Goal: Transaction & Acquisition: Book appointment/travel/reservation

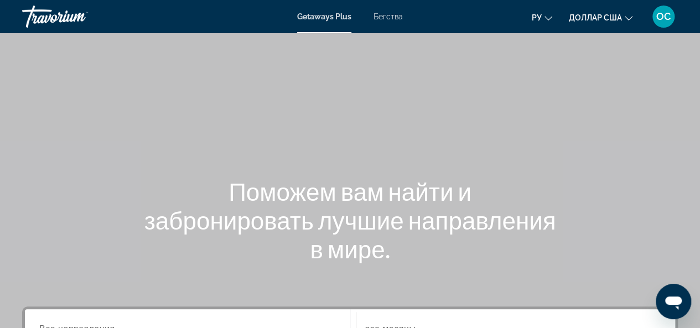
click at [523, 119] on div "Основное содержание" at bounding box center [350, 166] width 700 height 332
click at [389, 18] on font "Бегства" at bounding box center [388, 16] width 29 height 9
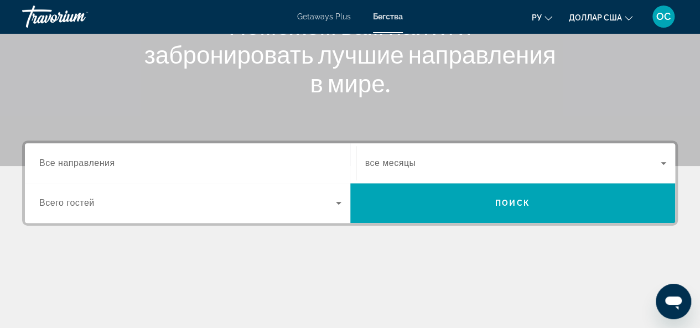
click at [116, 169] on input "Destination Все направления" at bounding box center [190, 163] width 302 height 13
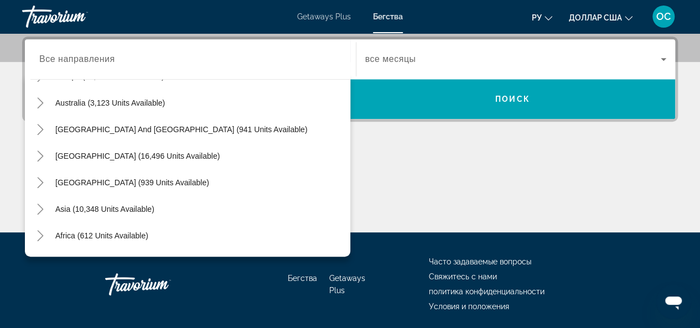
scroll to position [163, 0]
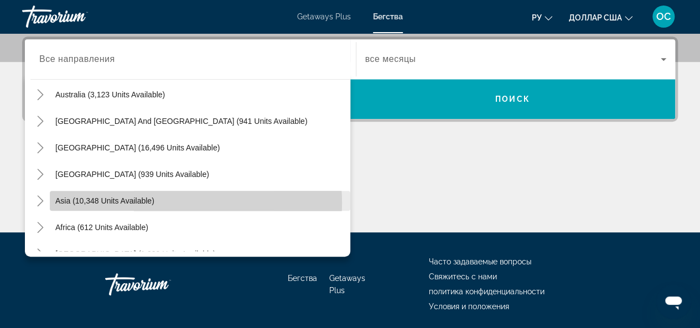
click at [167, 202] on span "Search widget" at bounding box center [200, 201] width 301 height 27
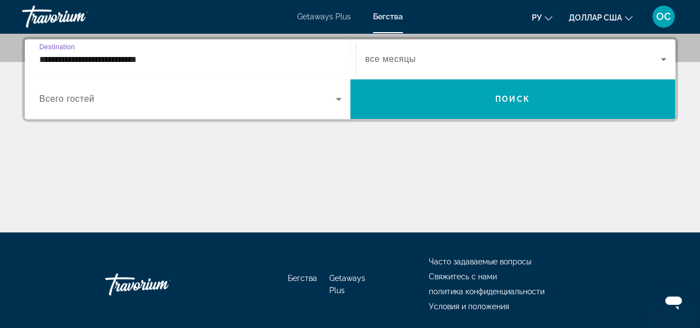
click at [147, 60] on input "**********" at bounding box center [190, 59] width 302 height 13
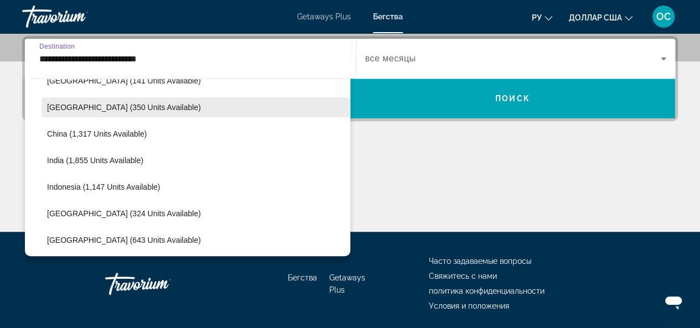
scroll to position [365, 0]
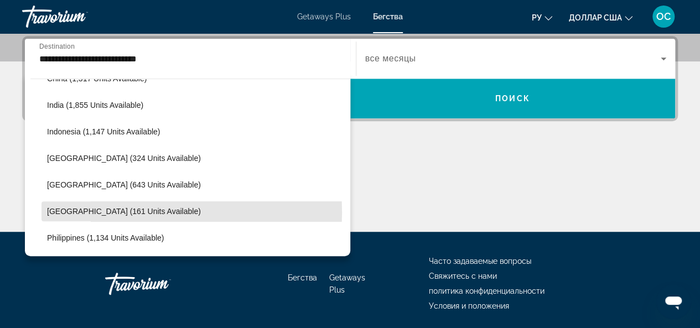
click at [146, 211] on span "[GEOGRAPHIC_DATA] (161 units available)" at bounding box center [124, 211] width 154 height 9
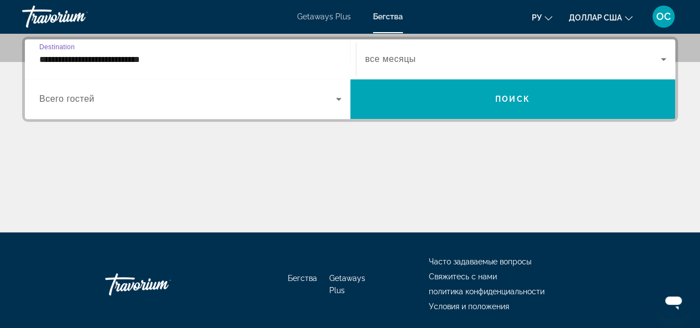
click at [665, 59] on icon "Search widget" at bounding box center [663, 59] width 13 height 13
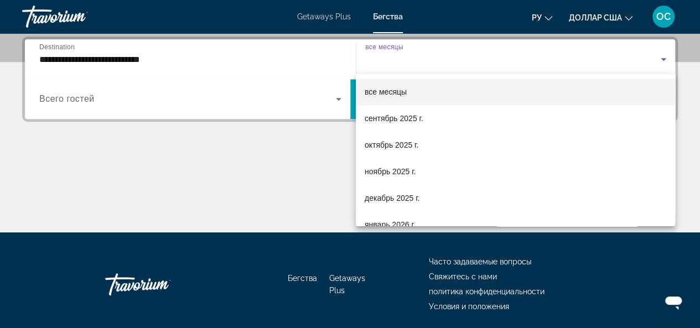
click at [283, 166] on div at bounding box center [350, 164] width 700 height 328
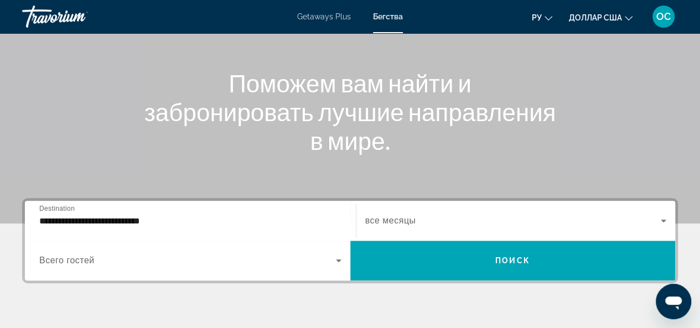
scroll to position [104, 0]
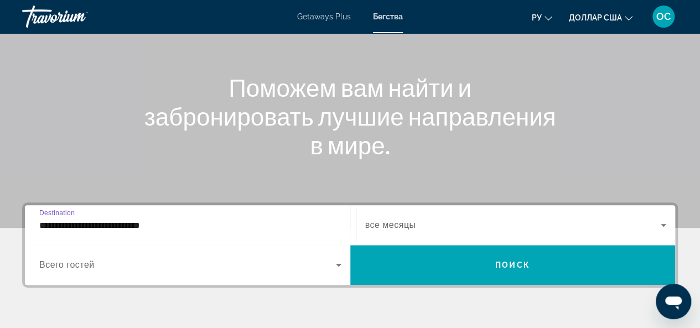
click at [130, 224] on input "**********" at bounding box center [190, 225] width 302 height 13
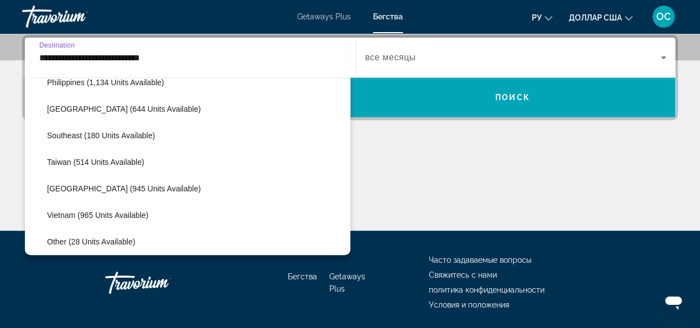
scroll to position [522, 0]
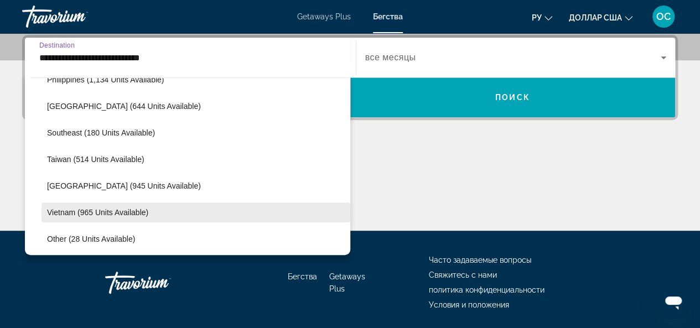
click at [94, 209] on span "Vietnam (965 units available)" at bounding box center [97, 212] width 101 height 9
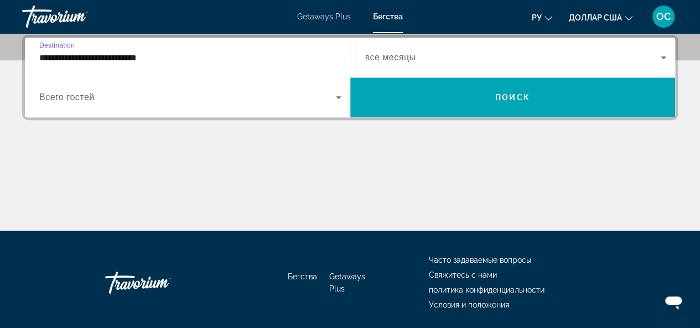
scroll to position [270, 0]
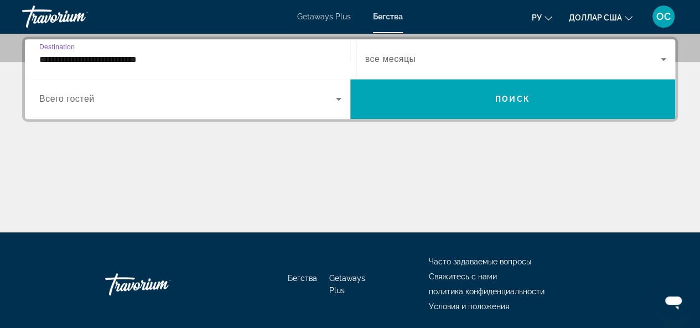
click at [664, 54] on icon "Search widget" at bounding box center [663, 59] width 13 height 13
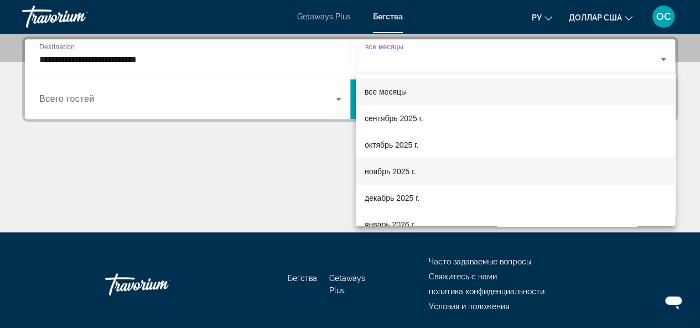
scroll to position [55, 0]
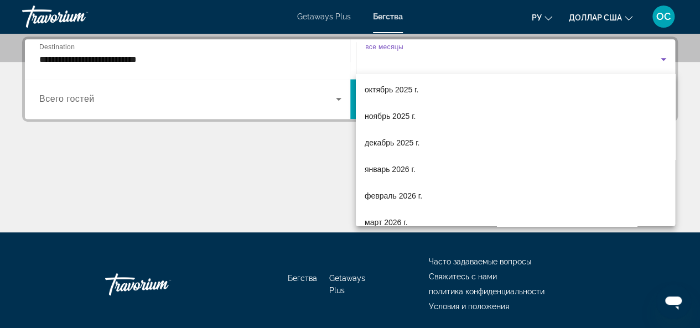
click at [261, 57] on div at bounding box center [350, 164] width 700 height 328
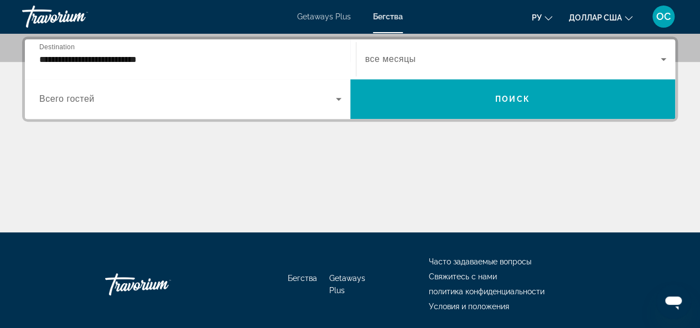
click at [177, 58] on input "**********" at bounding box center [190, 59] width 302 height 13
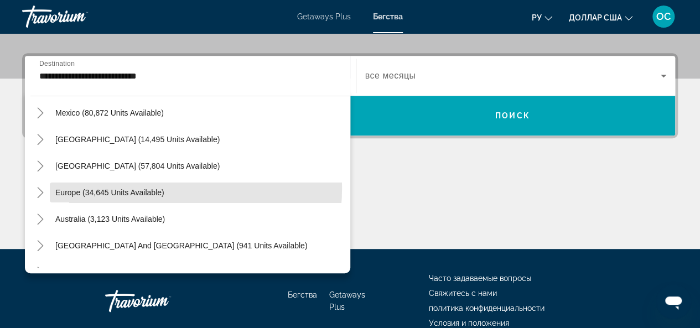
click at [134, 188] on span "Europe (34,645 units available)" at bounding box center [109, 192] width 109 height 9
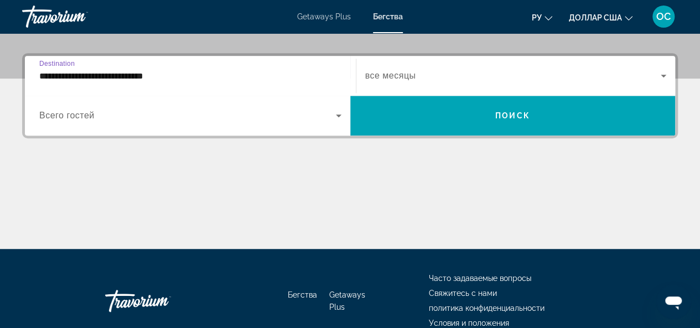
scroll to position [270, 0]
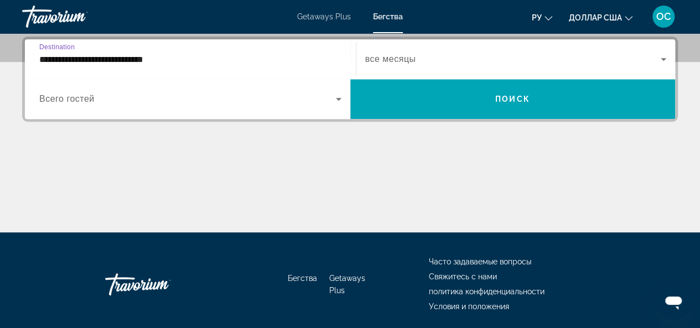
click at [127, 56] on input "**********" at bounding box center [190, 59] width 302 height 13
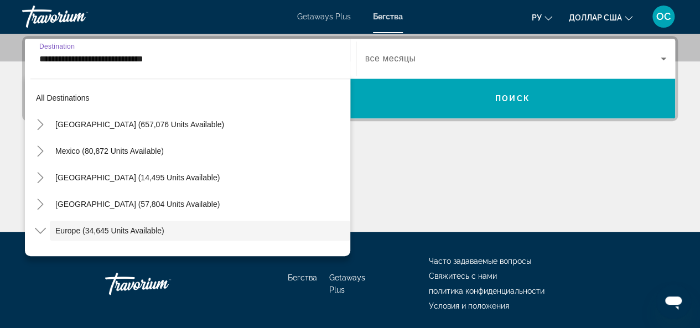
scroll to position [66, 0]
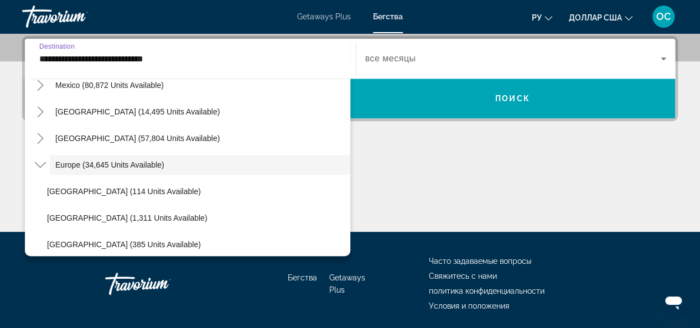
click at [127, 56] on input "**********" at bounding box center [190, 59] width 302 height 13
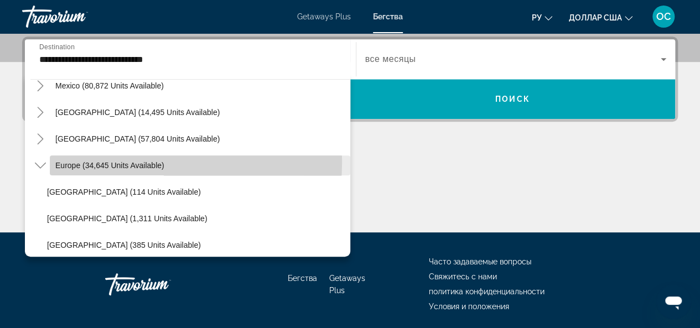
click at [112, 161] on span "Europe (34,645 units available)" at bounding box center [109, 165] width 109 height 9
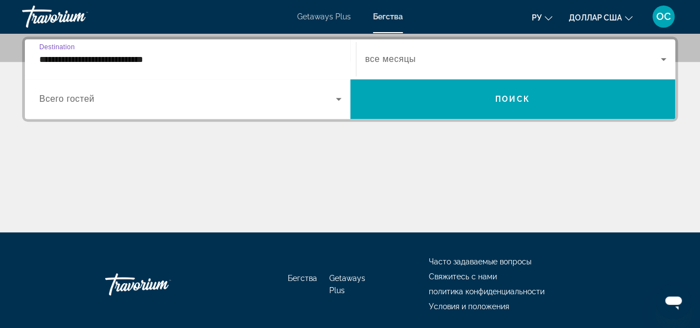
click at [180, 60] on input "**********" at bounding box center [190, 59] width 302 height 13
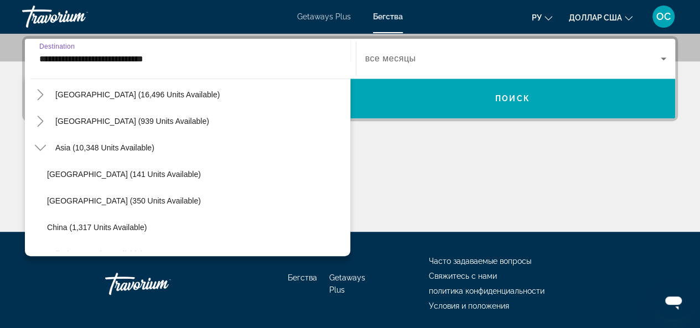
scroll to position [896, 0]
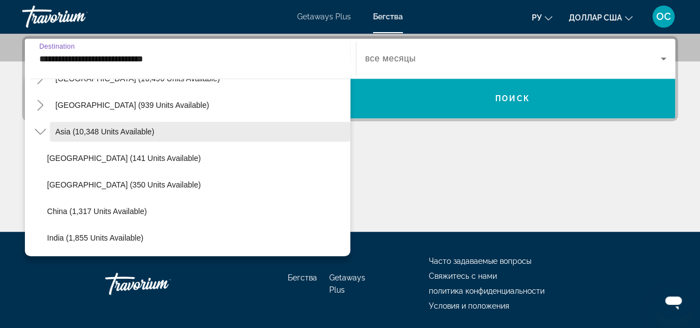
click at [88, 131] on span "Asia (10,348 units available)" at bounding box center [104, 131] width 99 height 9
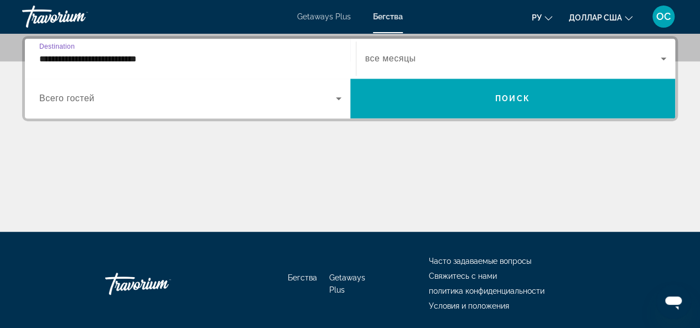
scroll to position [270, 0]
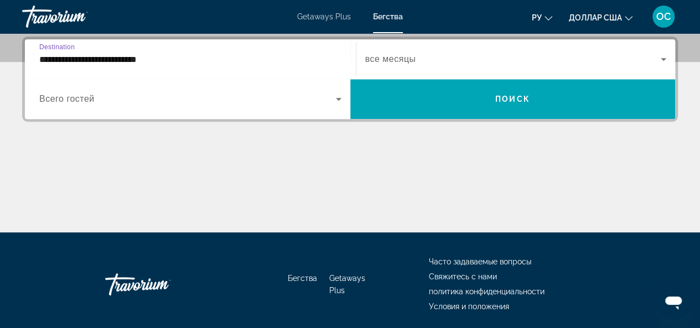
click at [161, 58] on input "**********" at bounding box center [190, 59] width 302 height 13
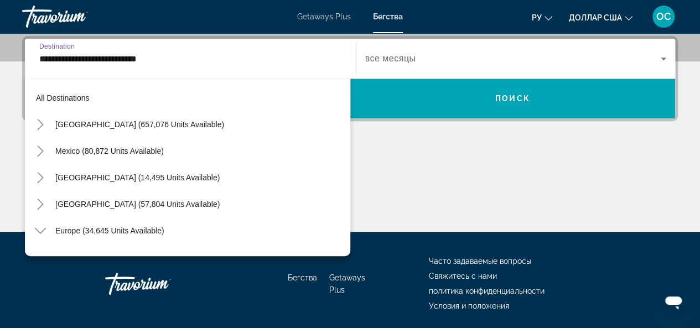
scroll to position [863, 0]
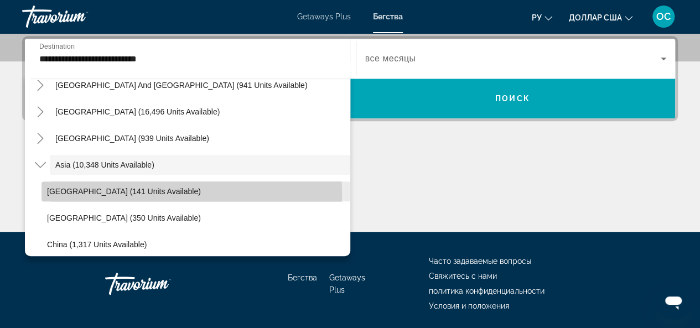
click at [126, 194] on span "[GEOGRAPHIC_DATA] (141 units available)" at bounding box center [124, 191] width 154 height 9
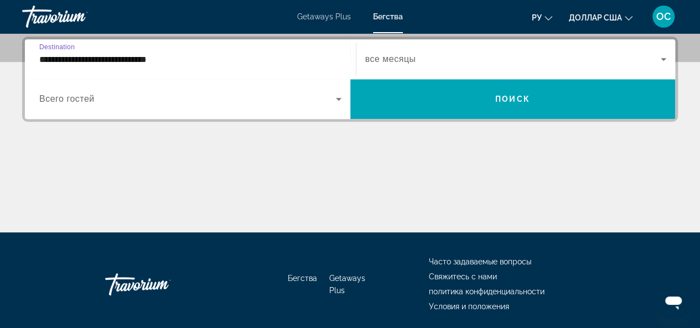
click at [181, 60] on input "**********" at bounding box center [190, 59] width 302 height 13
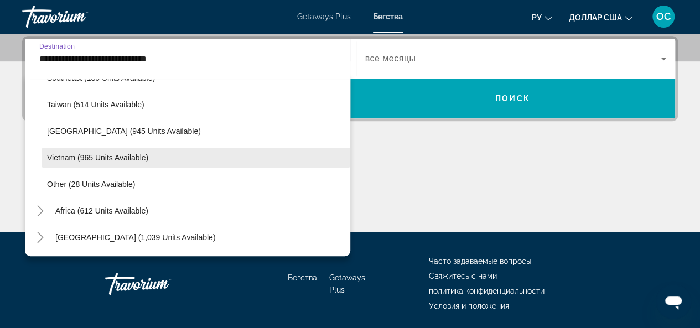
scroll to position [309, 0]
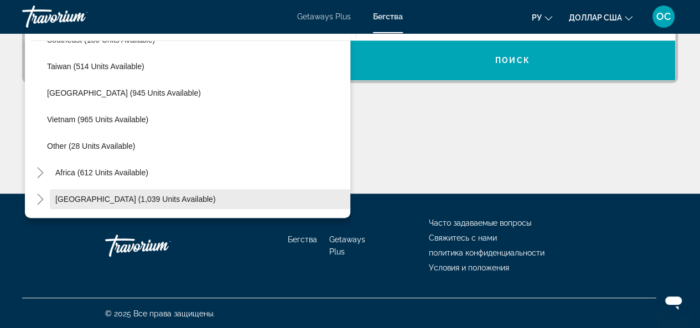
click at [84, 200] on span "[GEOGRAPHIC_DATA] (1,039 units available)" at bounding box center [135, 199] width 160 height 9
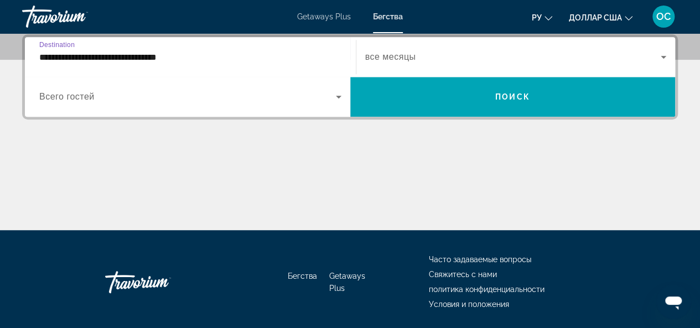
scroll to position [270, 0]
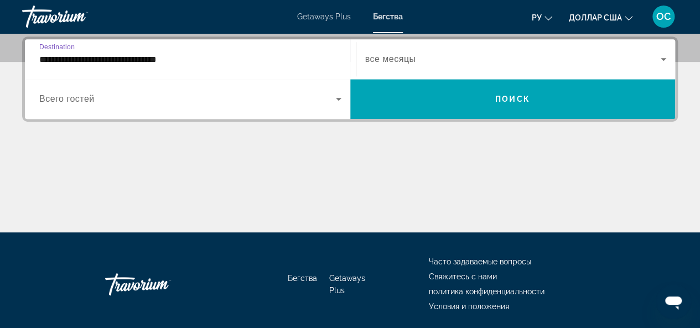
click at [99, 62] on input "**********" at bounding box center [190, 59] width 302 height 13
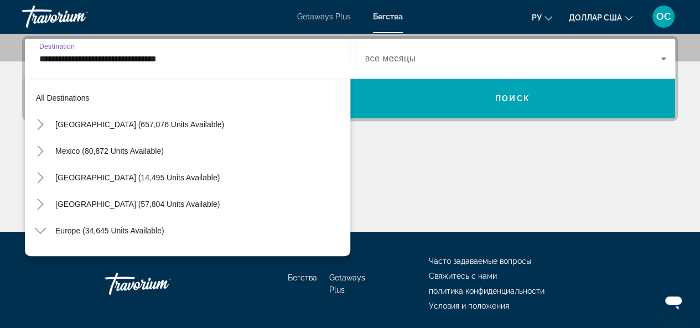
scroll to position [1315, 0]
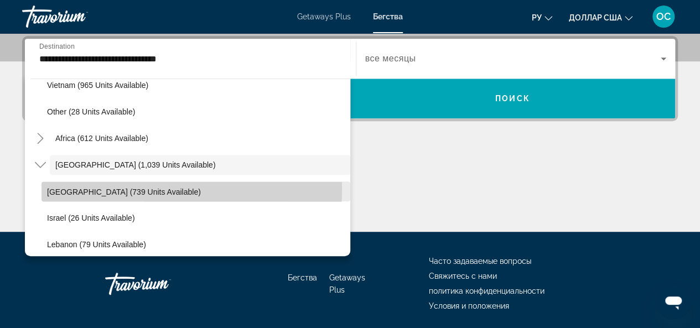
click at [102, 188] on span "[GEOGRAPHIC_DATA] (739 units available)" at bounding box center [124, 191] width 154 height 9
type input "**********"
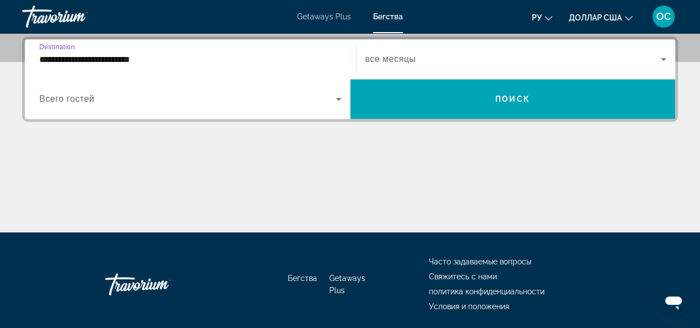
click at [662, 57] on icon "Search widget" at bounding box center [663, 59] width 13 height 13
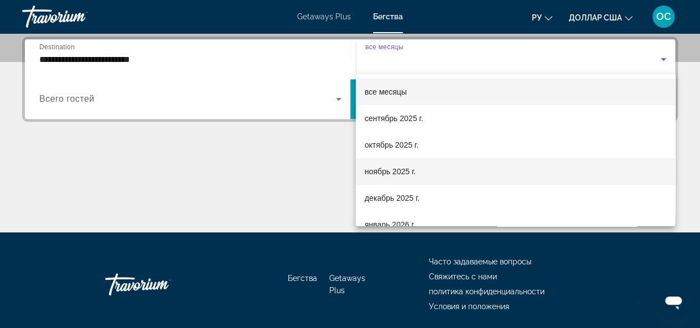
scroll to position [55, 0]
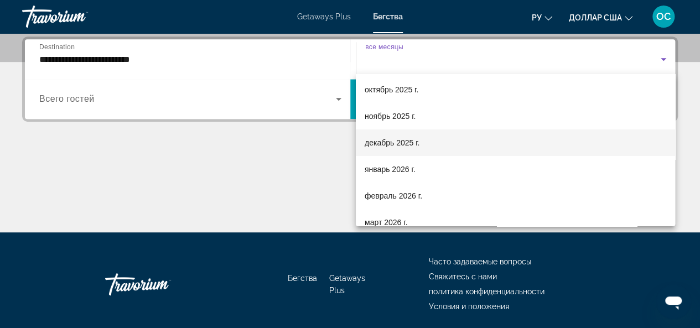
click at [401, 141] on font "декабрь 2025 г." at bounding box center [392, 142] width 55 height 9
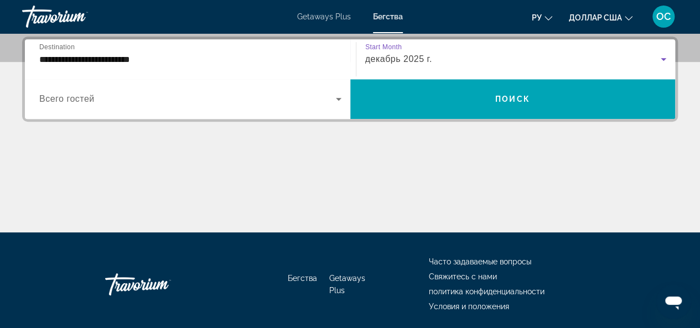
click at [506, 53] on div "декабрь 2025 г." at bounding box center [513, 59] width 296 height 13
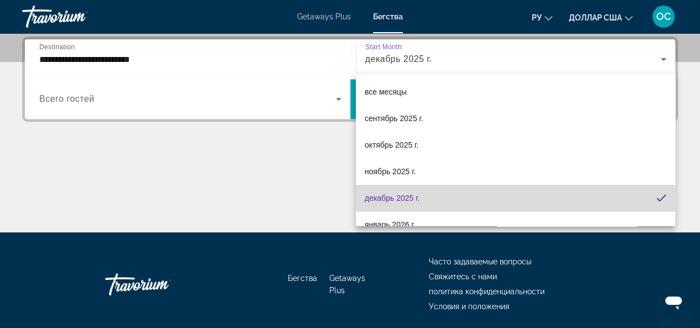
click at [608, 191] on mat-option "декабрь 2025 г." at bounding box center [515, 198] width 319 height 27
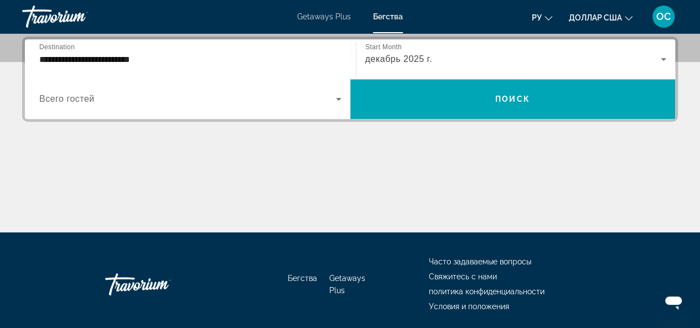
click at [608, 191] on div "Основное содержание" at bounding box center [350, 190] width 656 height 83
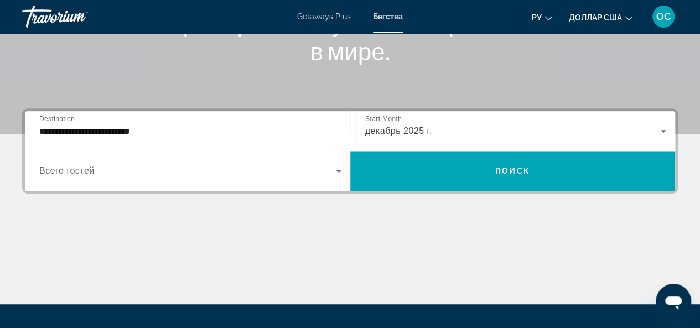
scroll to position [215, 0]
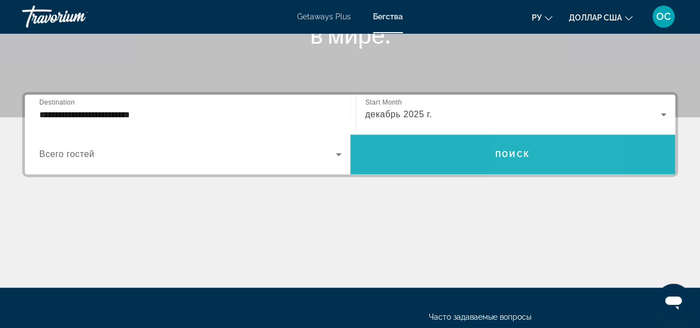
click at [562, 156] on span "Search widget" at bounding box center [513, 154] width 326 height 27
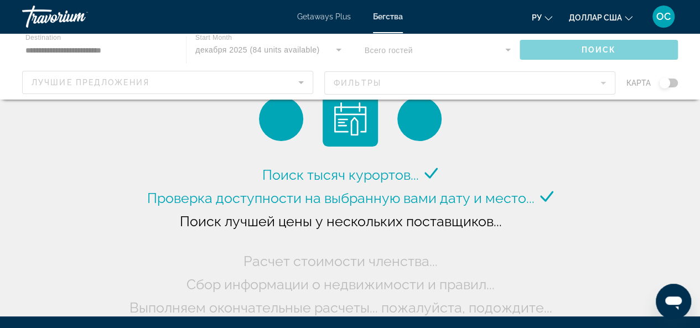
click at [602, 85] on div "Основное содержание" at bounding box center [350, 66] width 700 height 66
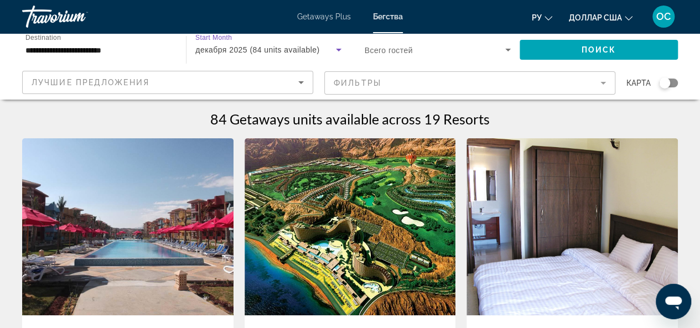
click at [342, 48] on icon "Search widget" at bounding box center [338, 49] width 13 height 13
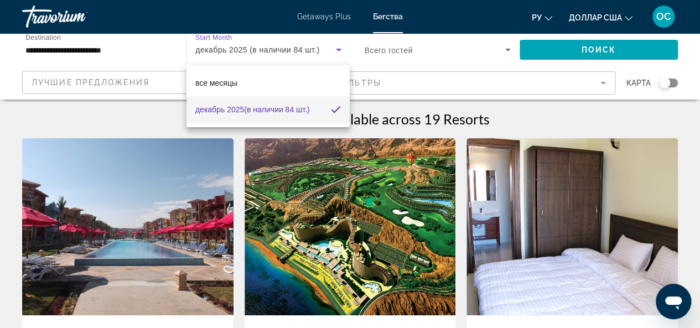
click at [340, 132] on div at bounding box center [350, 164] width 700 height 328
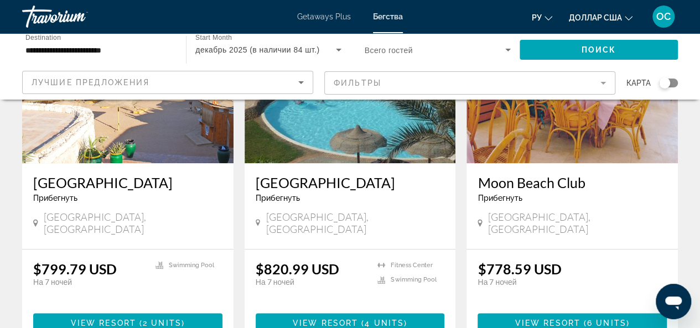
scroll to position [554, 0]
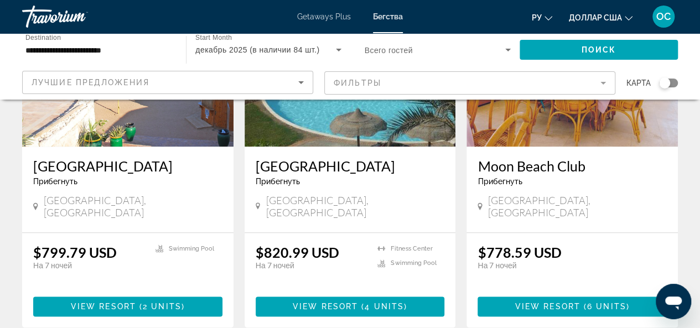
click at [171, 184] on div "Прибегнуть - Это курорт только для взрослых" at bounding box center [127, 181] width 189 height 9
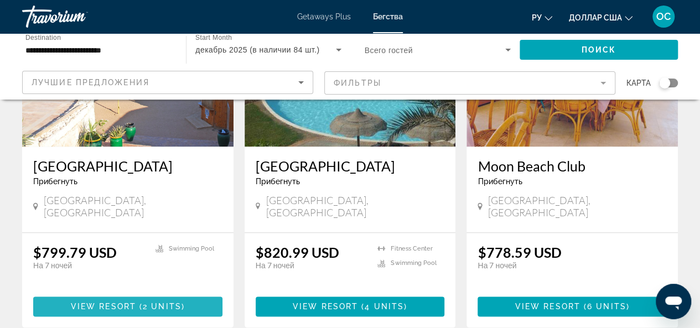
click at [174, 302] on span "2 units" at bounding box center [162, 306] width 39 height 9
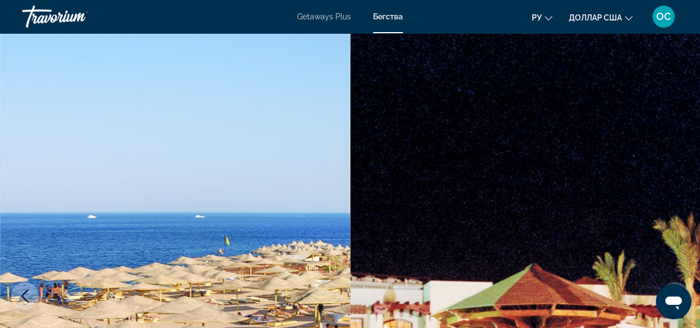
click at [544, 18] on button "ру English Español Français Italiano Português русский" at bounding box center [542, 17] width 20 height 16
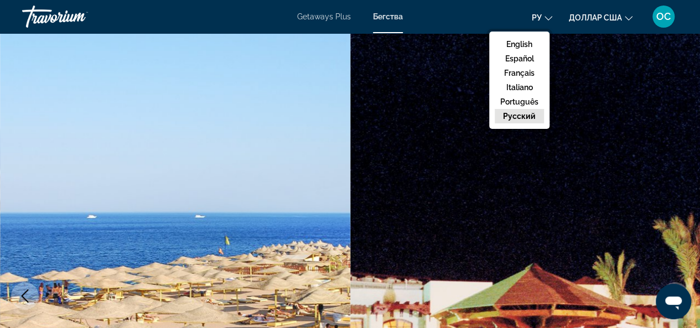
click at [628, 17] on icon "Изменить валюту" at bounding box center [629, 18] width 8 height 8
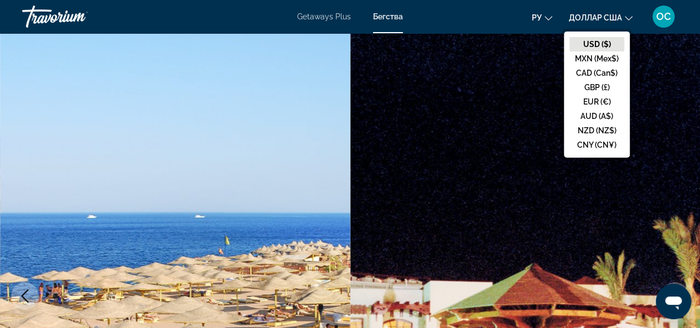
click at [639, 22] on ul "ру English Español Français Italiano Português русский доллар [GEOGRAPHIC_DATA]…" at bounding box center [590, 17] width 117 height 18
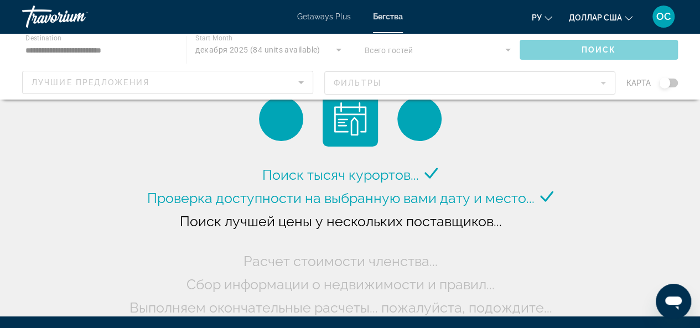
click at [313, 48] on div "Основное содержание" at bounding box center [350, 66] width 700 height 66
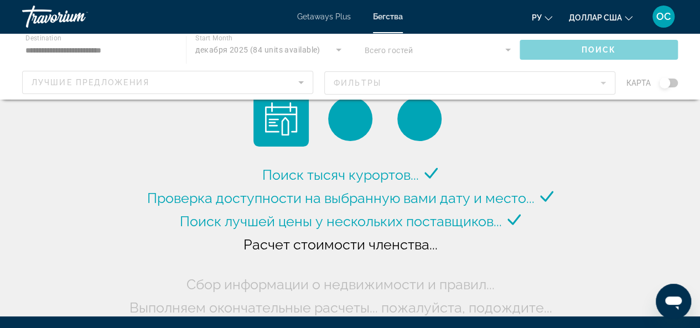
click at [335, 50] on div "Основное содержание" at bounding box center [350, 66] width 700 height 66
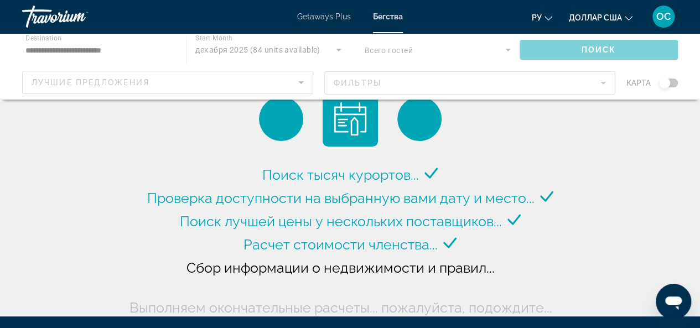
click at [335, 50] on div "Основное содержание" at bounding box center [350, 66] width 700 height 66
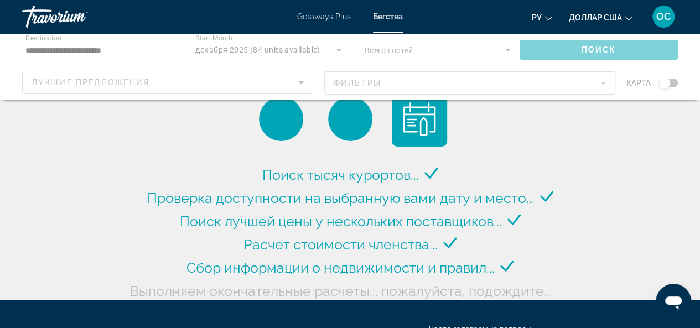
click at [337, 50] on div "Основное содержание" at bounding box center [350, 66] width 700 height 66
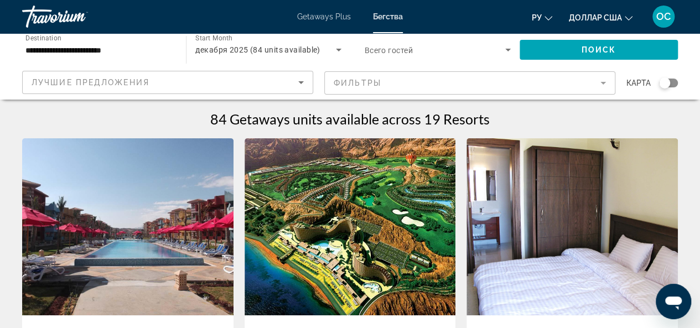
click at [602, 85] on mat-form-field "Фильтры" at bounding box center [469, 82] width 291 height 23
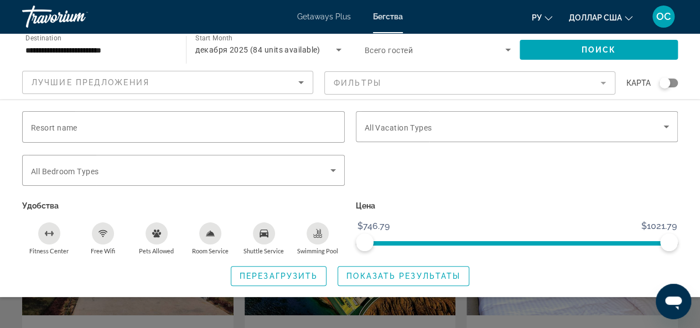
click at [605, 84] on mat-form-field "Фильтры" at bounding box center [469, 82] width 291 height 23
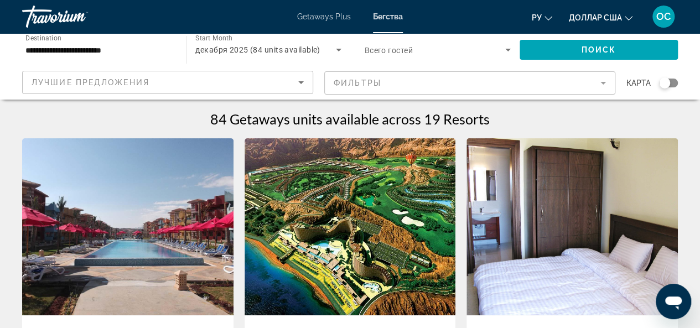
click at [229, 48] on span "декабря 2025 (84 units available)" at bounding box center [257, 49] width 125 height 9
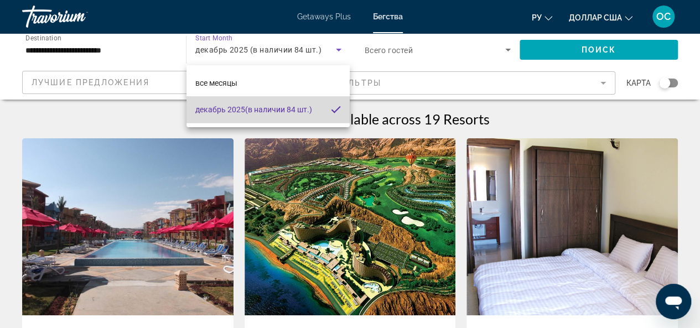
click at [233, 109] on font "декабрь 2025" at bounding box center [220, 109] width 50 height 9
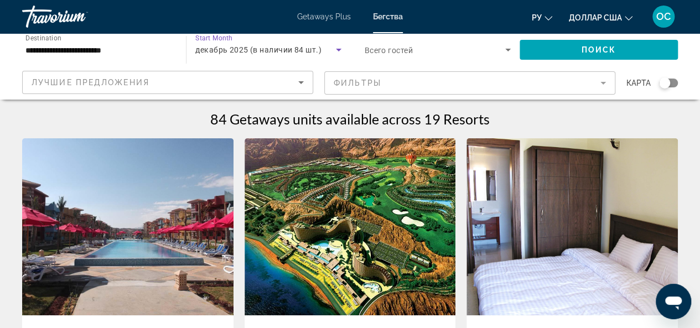
click at [339, 49] on icon "Search widget" at bounding box center [339, 50] width 6 height 3
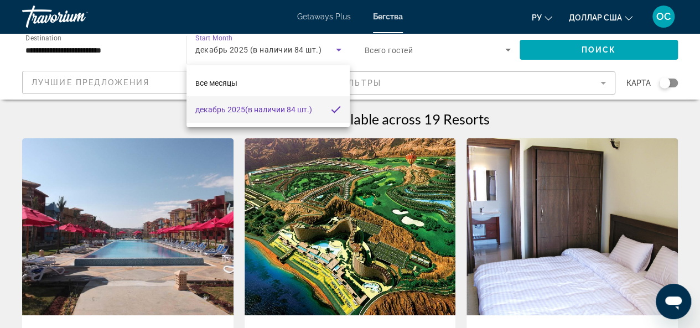
click at [339, 49] on div at bounding box center [350, 164] width 700 height 328
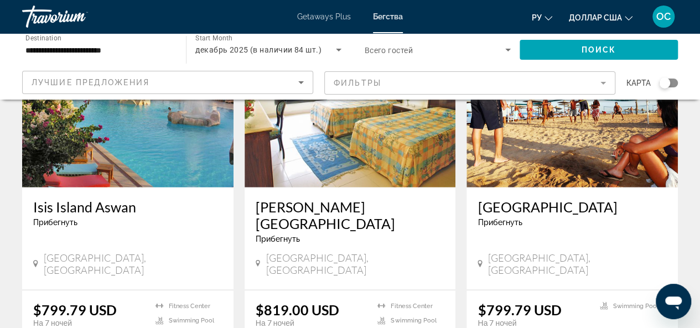
scroll to position [1384, 0]
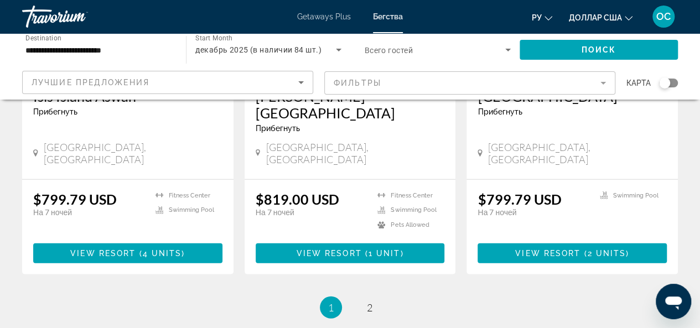
click at [673, 300] on icon "Открытое окно обмена сообщениями" at bounding box center [673, 303] width 17 height 13
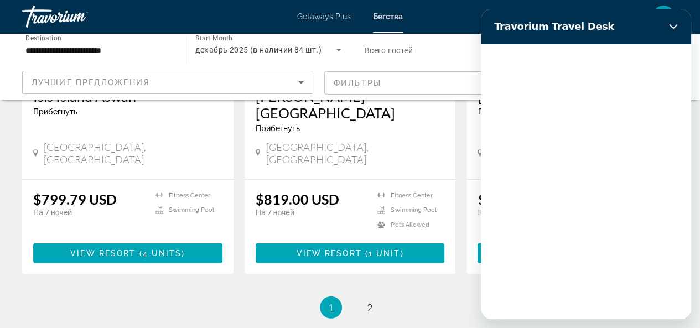
scroll to position [0, 0]
click at [396, 297] on ul "1 / 2 You're on page 1 page 2" at bounding box center [350, 308] width 656 height 22
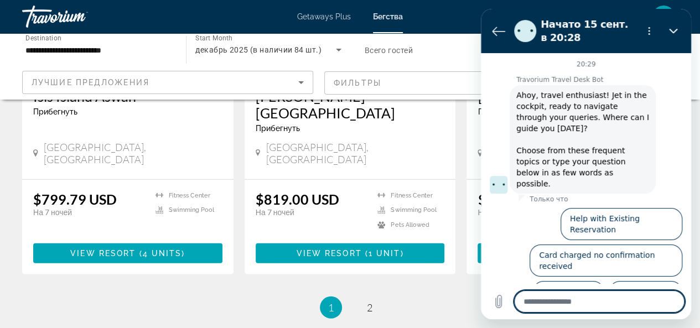
click at [396, 297] on ul "1 / 2 You're on page 1 page 2" at bounding box center [350, 308] width 656 height 22
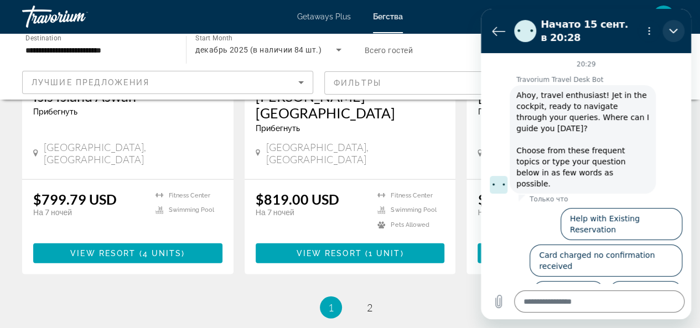
click at [675, 29] on icon "Закрыть" at bounding box center [673, 31] width 9 height 9
type textarea "*"
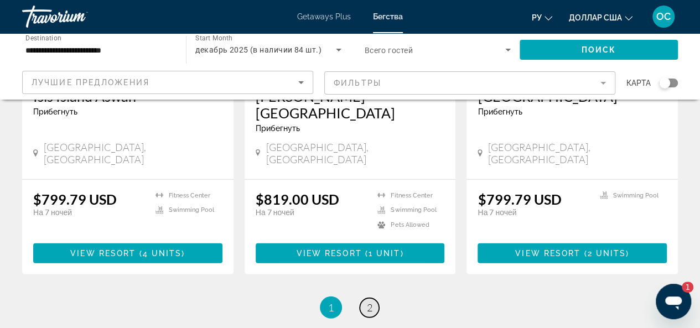
click at [368, 302] on span "2" at bounding box center [370, 308] width 6 height 12
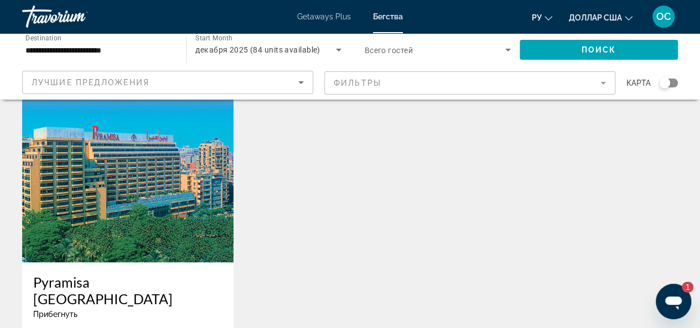
scroll to position [1052, 0]
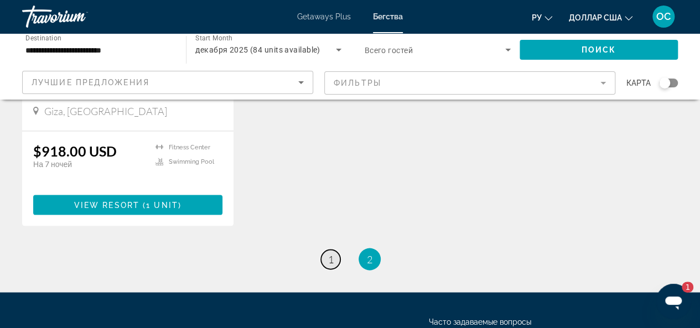
click at [328, 254] on span "1" at bounding box center [331, 260] width 6 height 12
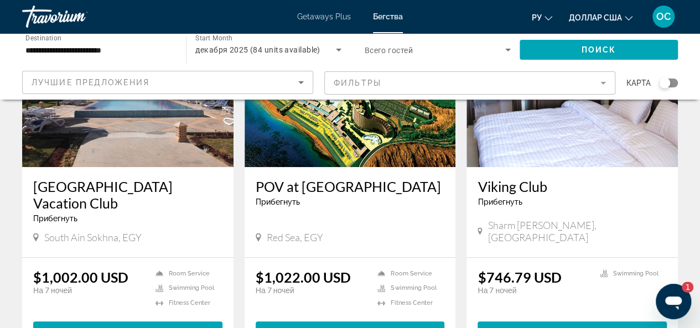
scroll to position [166, 0]
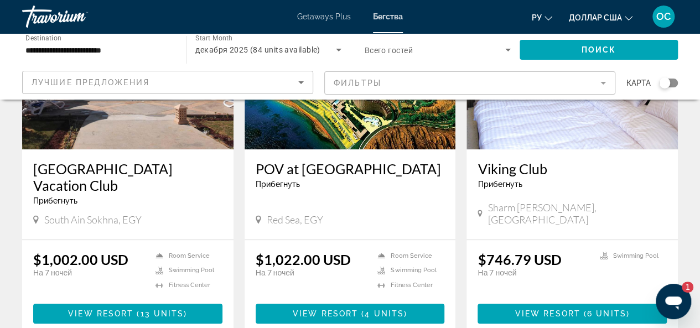
click at [522, 133] on img "Основное содержание" at bounding box center [572, 60] width 211 height 177
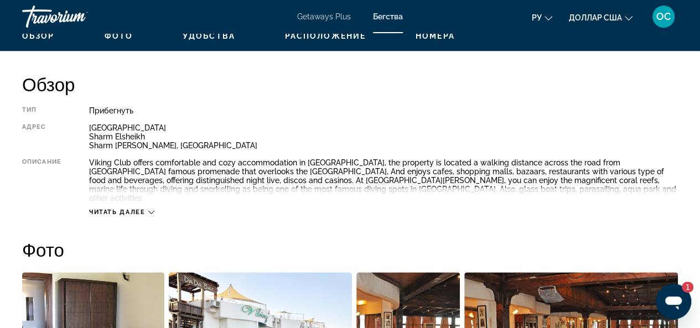
scroll to position [609, 0]
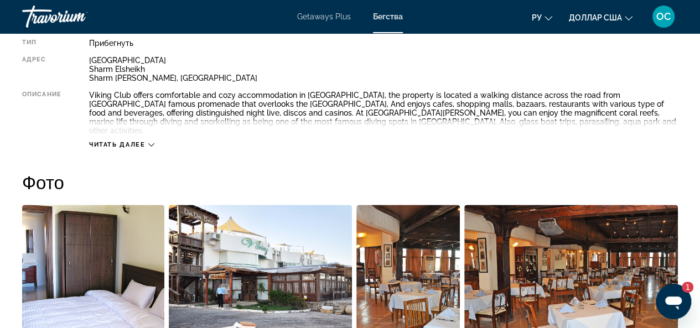
click at [151, 142] on icon "Основное содержание" at bounding box center [151, 145] width 6 height 6
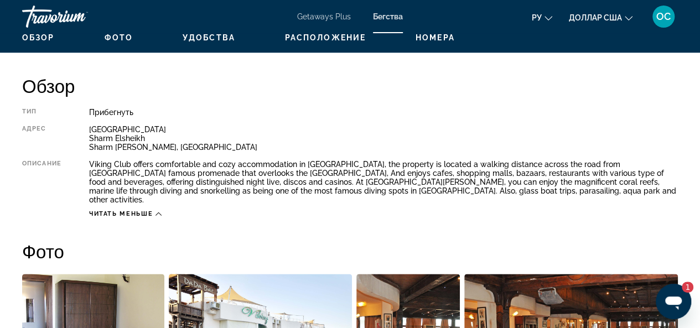
scroll to position [498, 0]
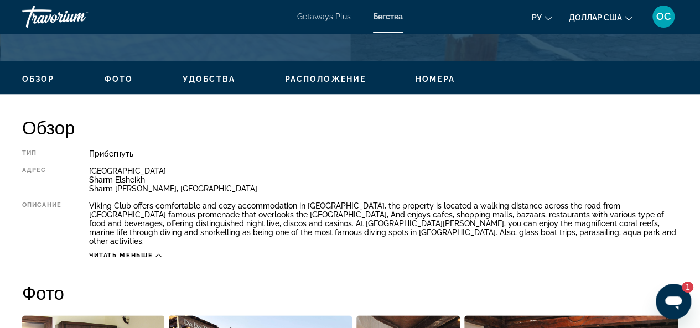
click at [197, 79] on span "Удобства" at bounding box center [209, 79] width 53 height 9
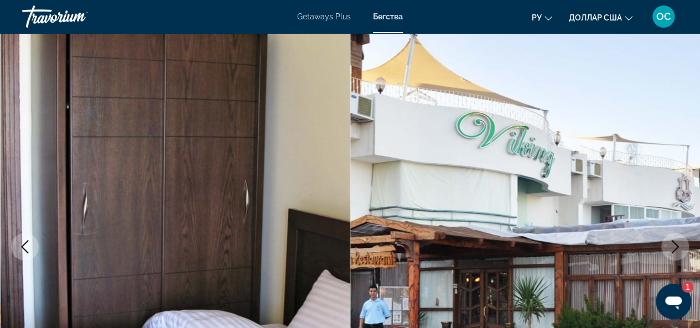
scroll to position [0, 0]
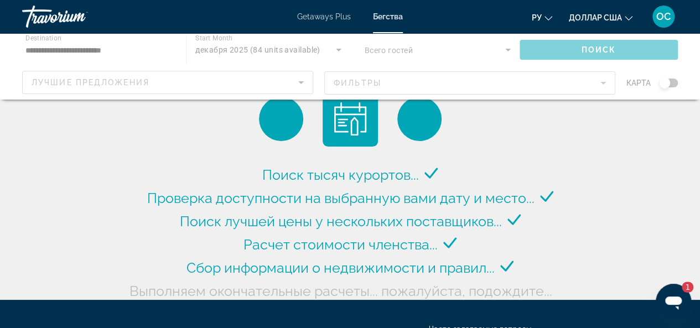
click at [304, 81] on div "Основное содержание" at bounding box center [350, 66] width 700 height 66
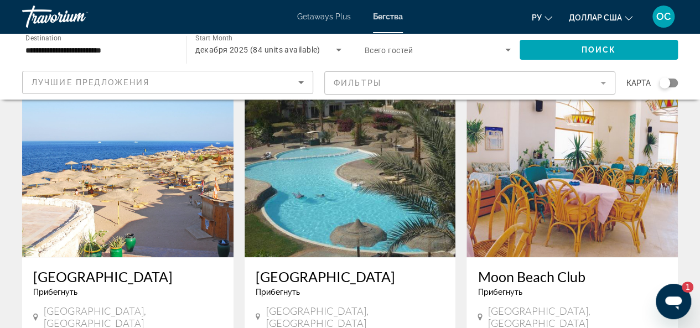
scroll to position [554, 0]
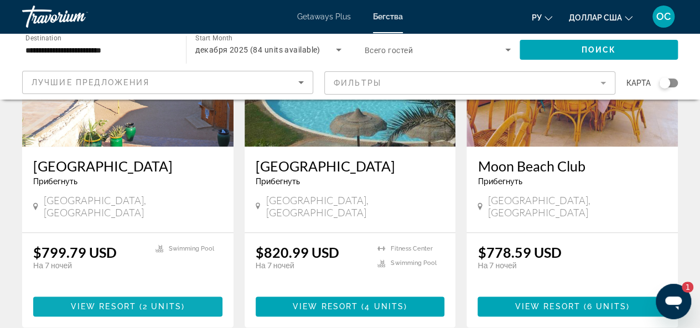
click at [154, 302] on span "2 units" at bounding box center [162, 306] width 39 height 9
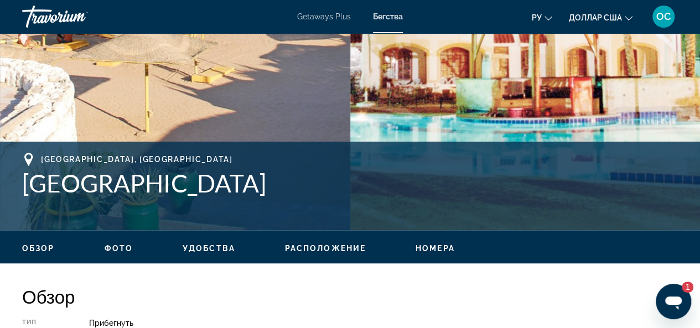
scroll to position [332, 0]
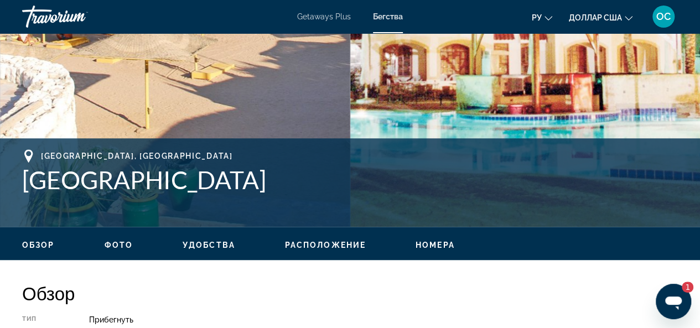
click at [321, 244] on span "Расположение" at bounding box center [325, 245] width 81 height 9
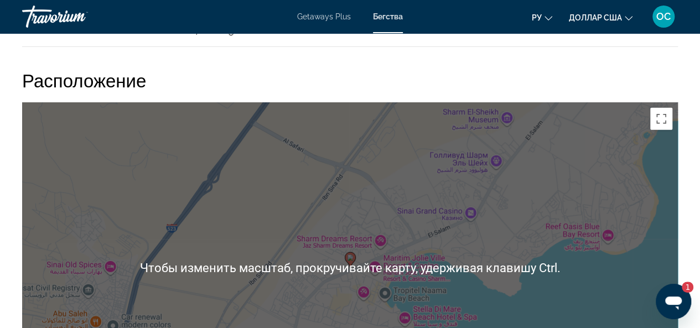
scroll to position [1486, 0]
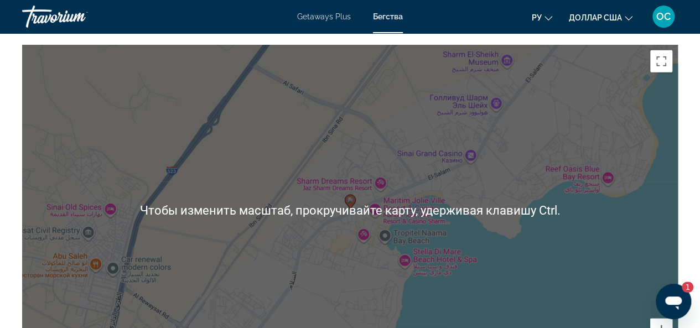
click at [321, 244] on div "Чтобы активировать перетаскивание с помощью клавиатуры, нажмите Alt + Ввод. Пос…" at bounding box center [350, 211] width 656 height 332
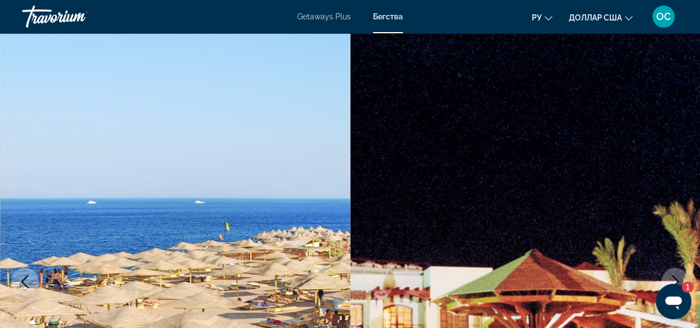
scroll to position [0, 0]
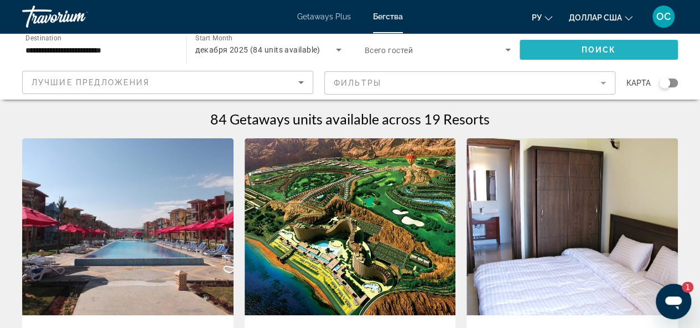
click at [614, 45] on span "Поиск" at bounding box center [599, 49] width 35 height 9
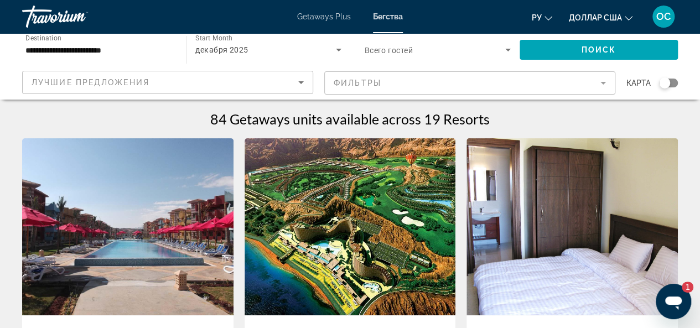
click at [506, 50] on icon "Search widget" at bounding box center [508, 49] width 13 height 13
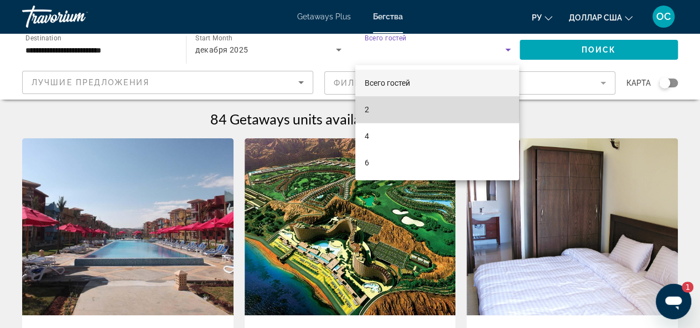
click at [378, 105] on mat-option "2" at bounding box center [437, 109] width 164 height 27
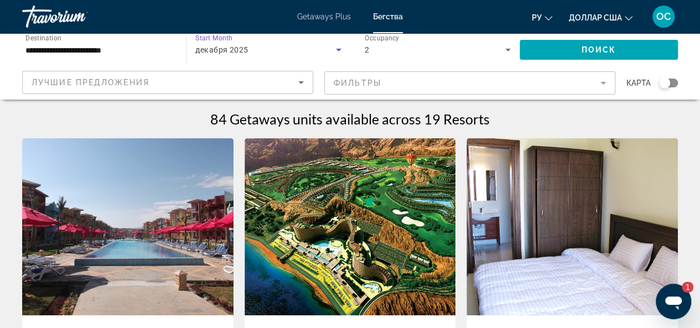
click at [340, 50] on icon "Search widget" at bounding box center [338, 49] width 13 height 13
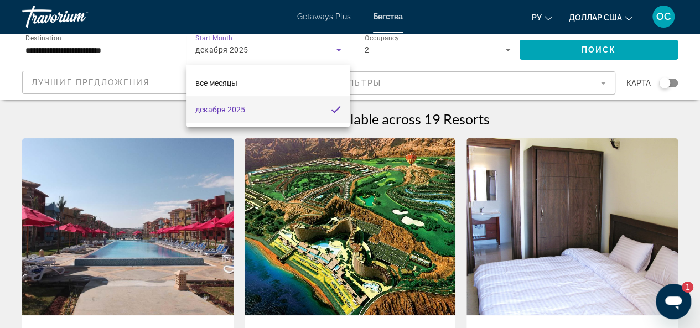
click at [456, 59] on div at bounding box center [350, 164] width 700 height 328
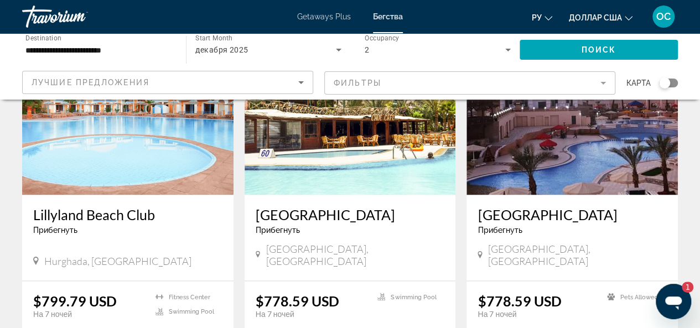
scroll to position [941, 0]
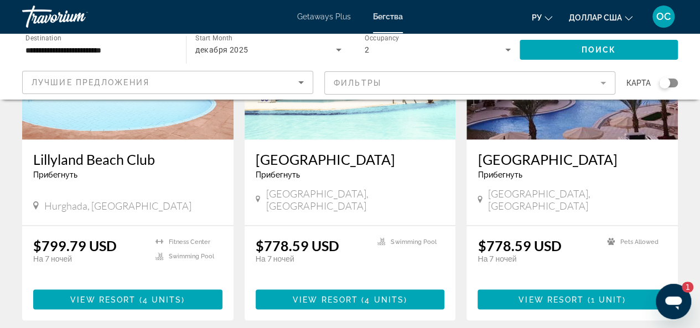
click at [521, 171] on div "[GEOGRAPHIC_DATA] Прибегнуть - Это курорт только для взрослых" at bounding box center [572, 169] width 189 height 37
click at [558, 151] on h3 "[GEOGRAPHIC_DATA]" at bounding box center [572, 159] width 189 height 17
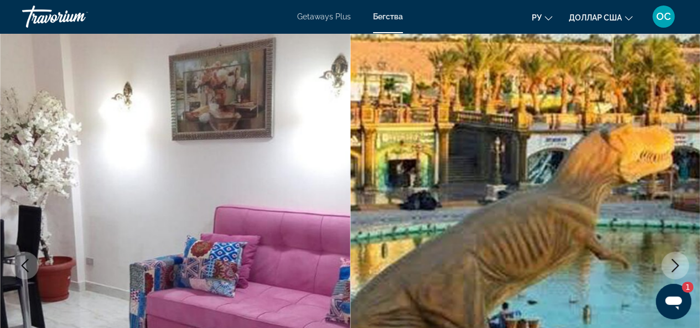
scroll to position [55, 0]
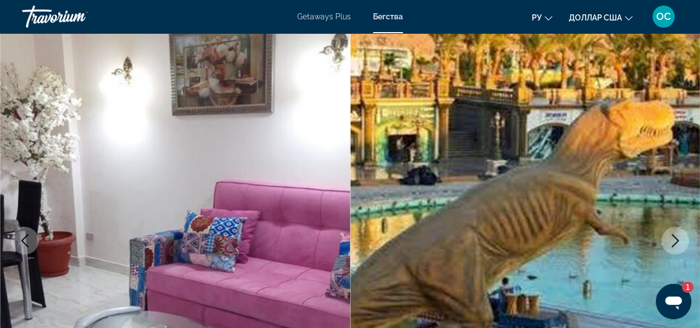
click at [669, 235] on icon "Next image" at bounding box center [675, 240] width 13 height 13
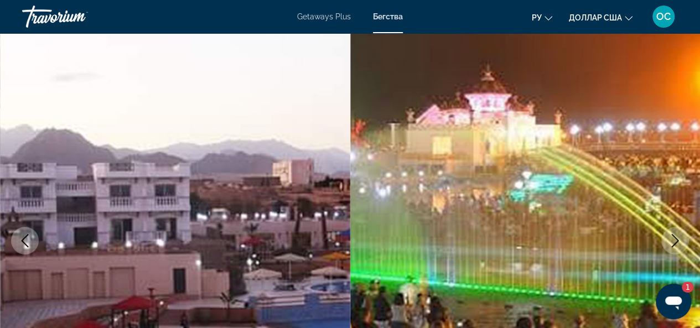
click at [669, 235] on icon "Next image" at bounding box center [675, 240] width 13 height 13
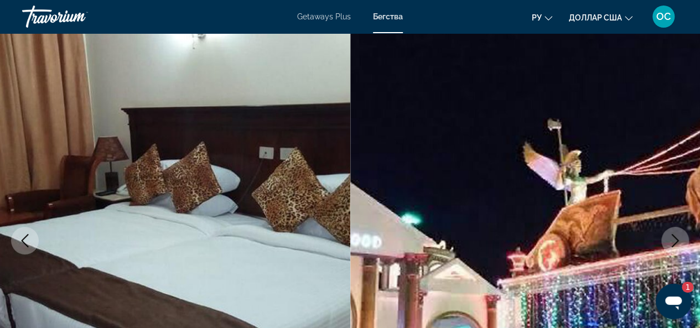
click at [669, 235] on icon "Next image" at bounding box center [675, 240] width 13 height 13
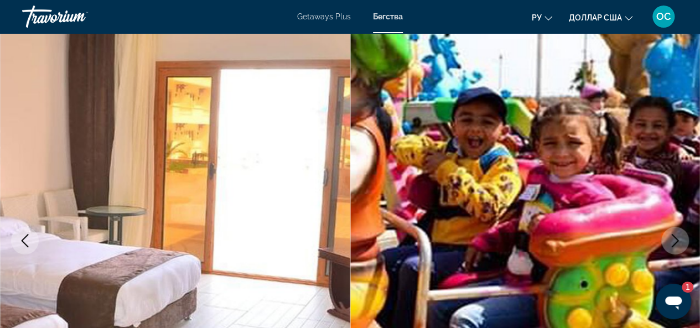
click at [669, 235] on icon "Next image" at bounding box center [675, 240] width 13 height 13
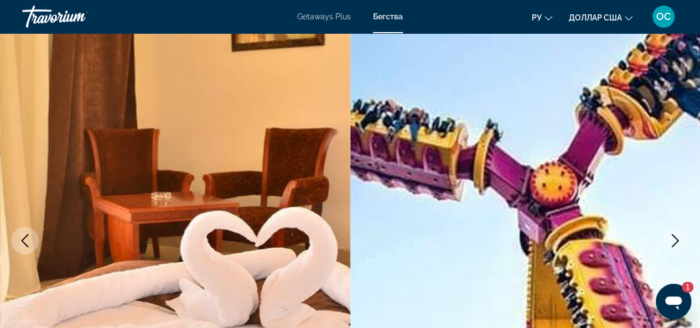
click at [669, 235] on icon "Next image" at bounding box center [675, 240] width 13 height 13
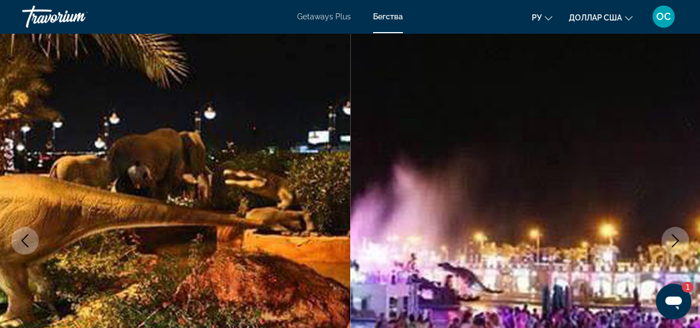
click at [669, 235] on icon "Next image" at bounding box center [675, 240] width 13 height 13
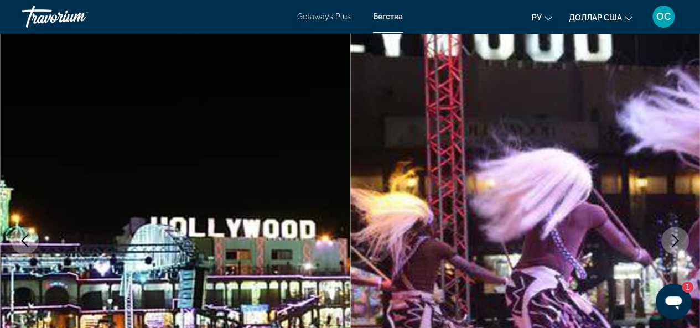
click at [669, 235] on icon "Next image" at bounding box center [675, 240] width 13 height 13
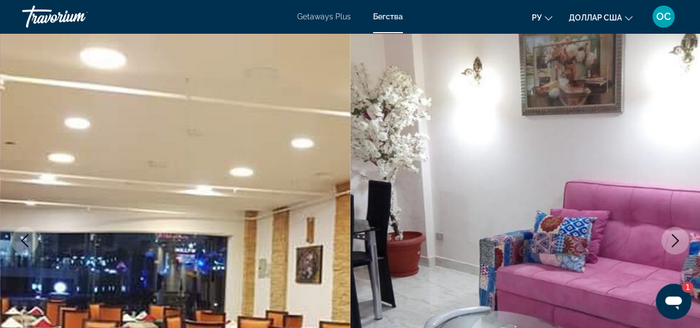
click at [669, 235] on icon "Next image" at bounding box center [675, 240] width 13 height 13
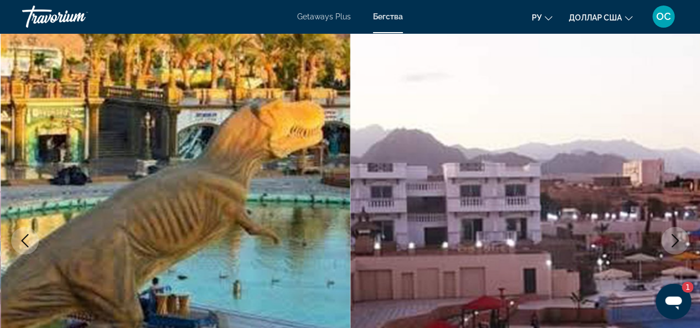
click at [669, 235] on icon "Next image" at bounding box center [675, 240] width 13 height 13
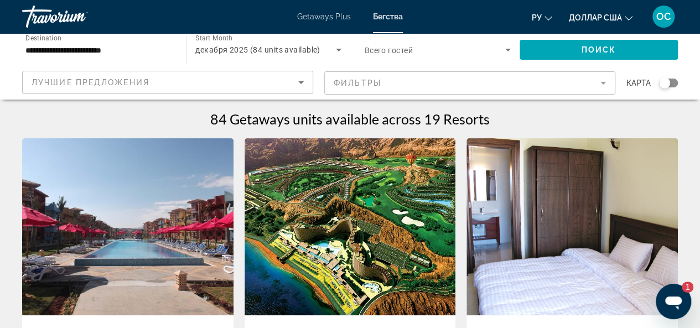
click at [386, 19] on font "Бегства" at bounding box center [388, 16] width 30 height 9
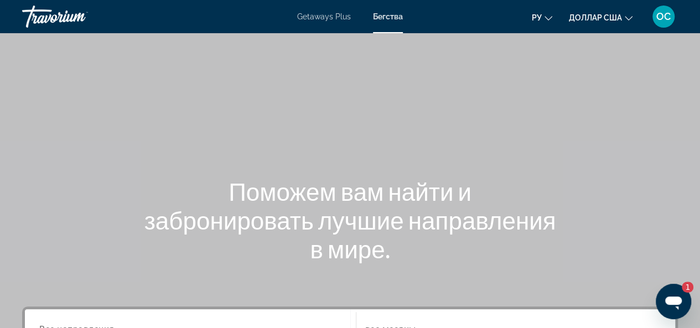
scroll to position [166, 0]
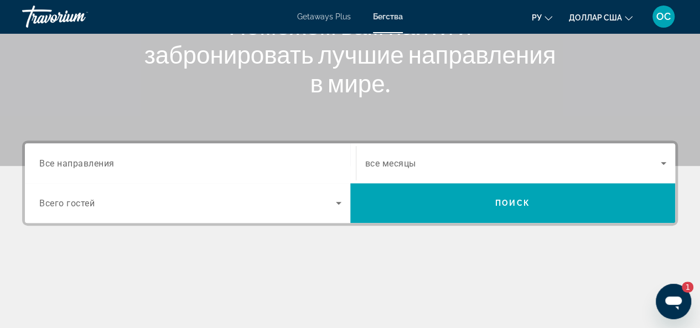
click at [338, 204] on icon "Search widget" at bounding box center [338, 203] width 13 height 13
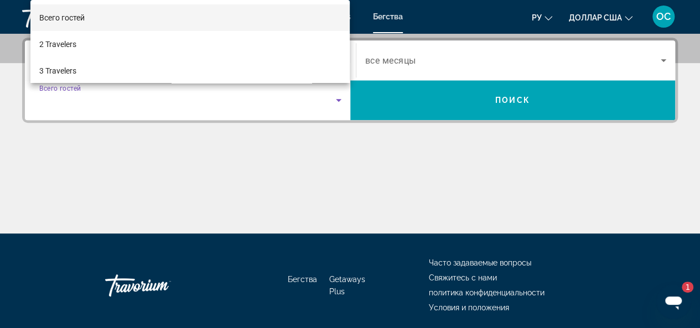
scroll to position [270, 0]
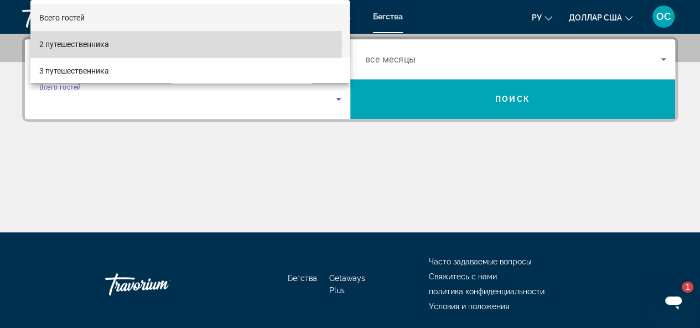
click at [99, 45] on font "2 путешественника" at bounding box center [74, 44] width 70 height 9
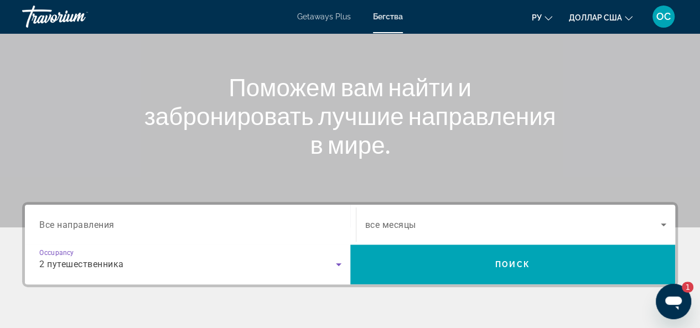
scroll to position [104, 0]
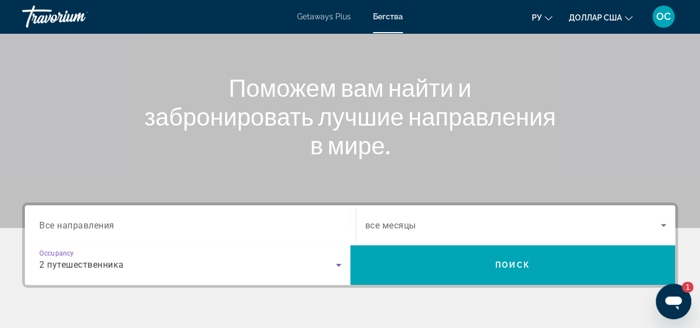
click at [663, 223] on icon "Search widget" at bounding box center [663, 225] width 13 height 13
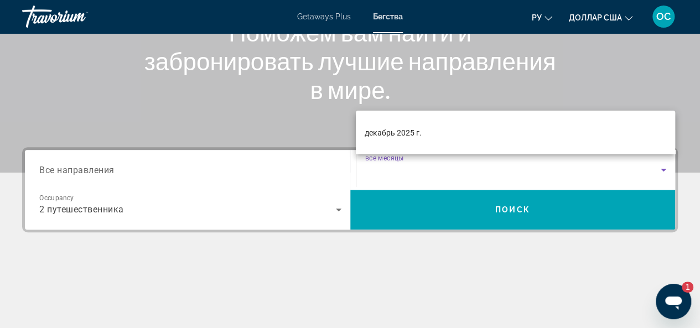
scroll to position [62, 0]
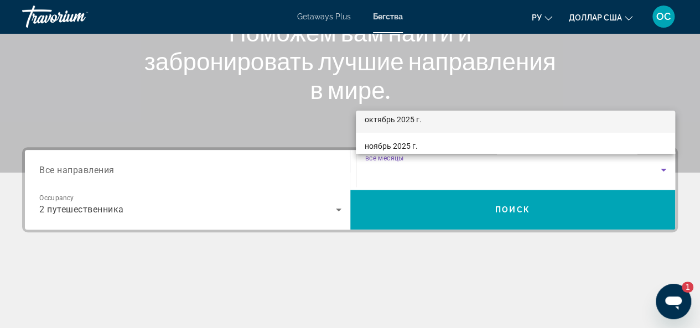
click at [445, 122] on mat-option "октябрь 2025 г." at bounding box center [515, 119] width 319 height 27
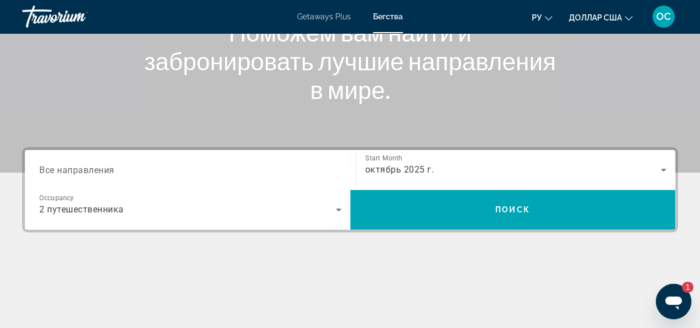
click at [97, 169] on span "Все направления" at bounding box center [76, 169] width 75 height 11
click at [97, 169] on input "Destination Все направления" at bounding box center [190, 170] width 302 height 13
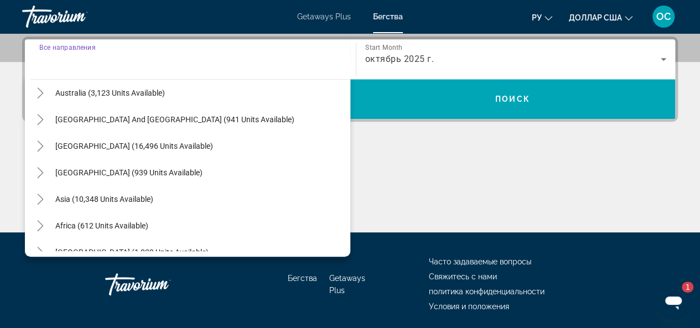
scroll to position [166, 0]
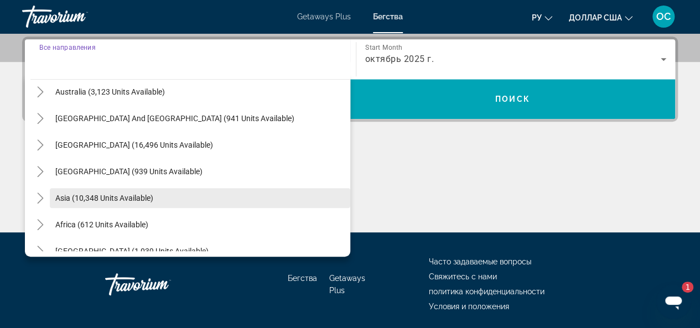
click at [110, 197] on span "Asia (10,348 units available)" at bounding box center [104, 198] width 98 height 9
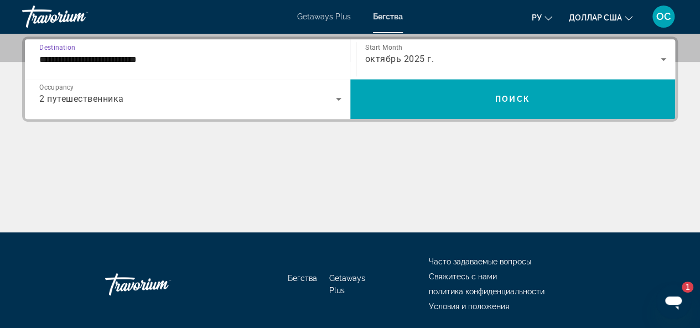
click at [167, 60] on input "**********" at bounding box center [190, 59] width 302 height 13
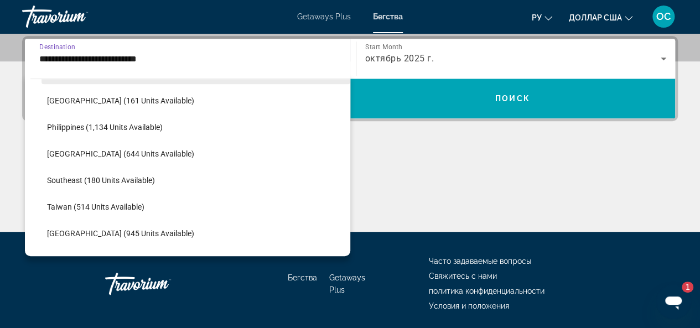
scroll to position [531, 0]
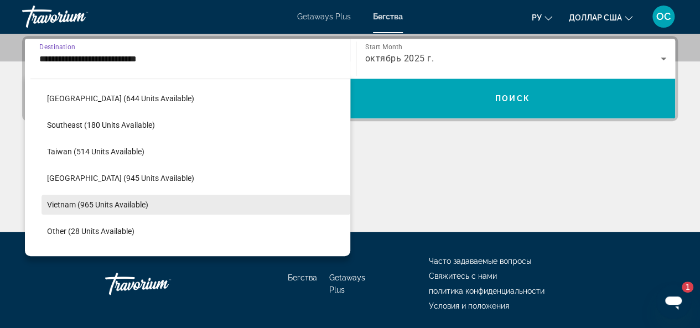
click at [137, 204] on span "Vietnam (965 units available)" at bounding box center [97, 204] width 101 height 9
type input "**********"
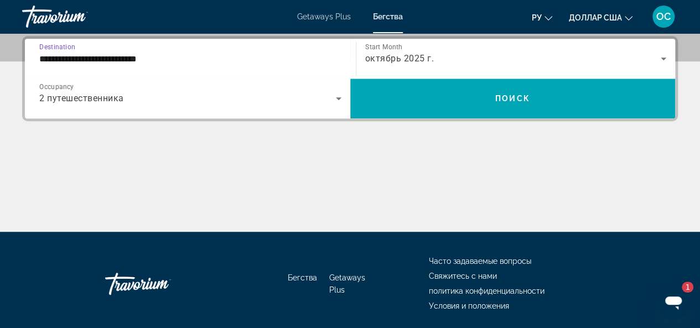
scroll to position [270, 0]
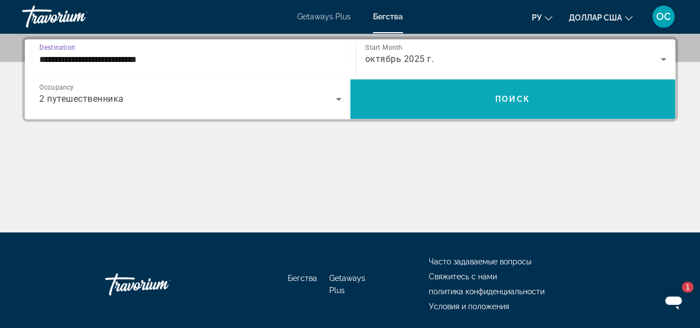
click at [546, 102] on span "Search widget" at bounding box center [513, 99] width 326 height 27
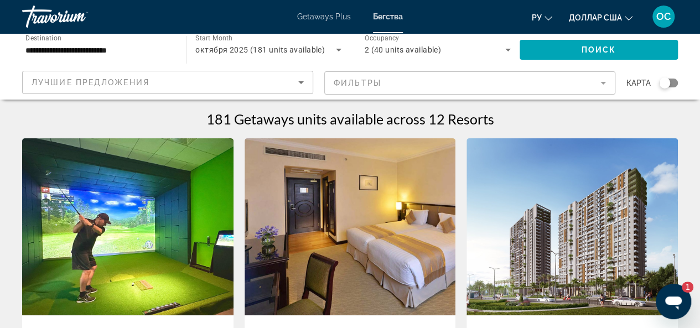
click at [598, 80] on mat-form-field "Фильтры" at bounding box center [469, 82] width 291 height 23
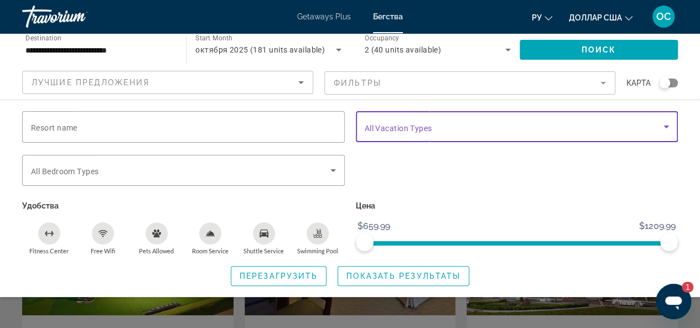
click at [665, 131] on icon "Search widget" at bounding box center [666, 126] width 13 height 13
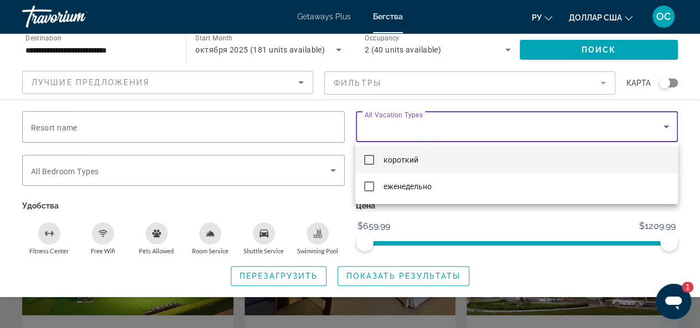
click at [694, 151] on div at bounding box center [350, 164] width 700 height 328
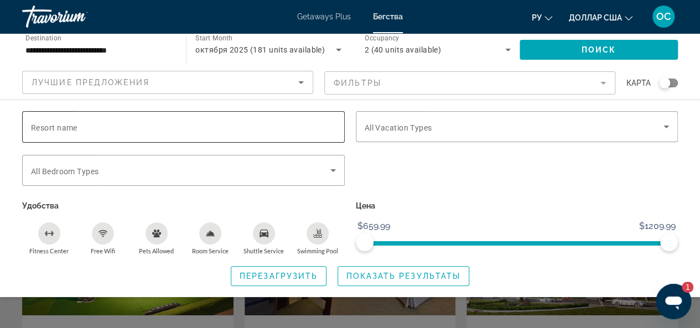
click at [333, 125] on input "Resort name" at bounding box center [183, 127] width 305 height 13
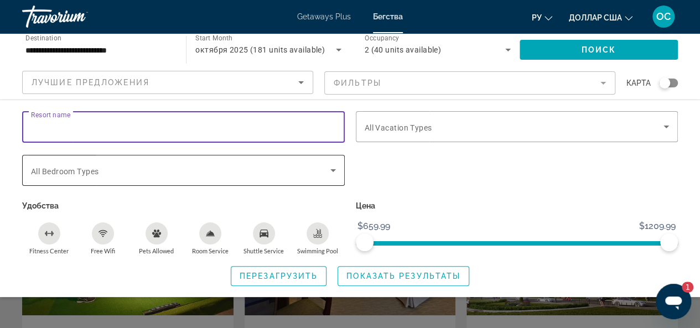
click at [329, 171] on icon "Search widget" at bounding box center [333, 170] width 13 height 13
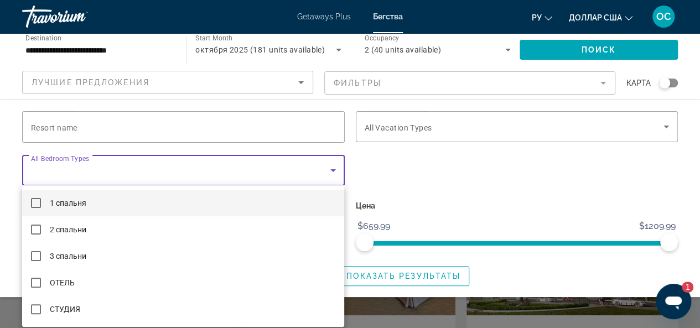
click at [405, 172] on div at bounding box center [350, 164] width 700 height 328
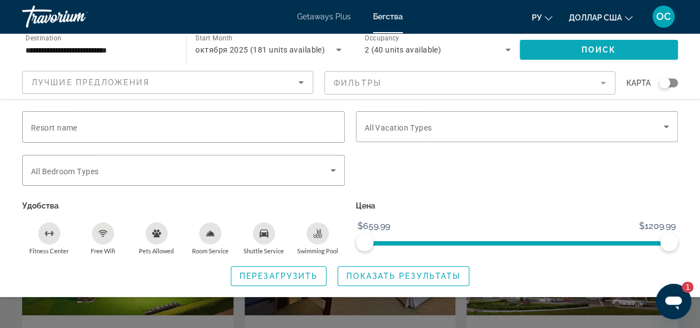
click at [544, 49] on span "Search widget" at bounding box center [599, 50] width 158 height 27
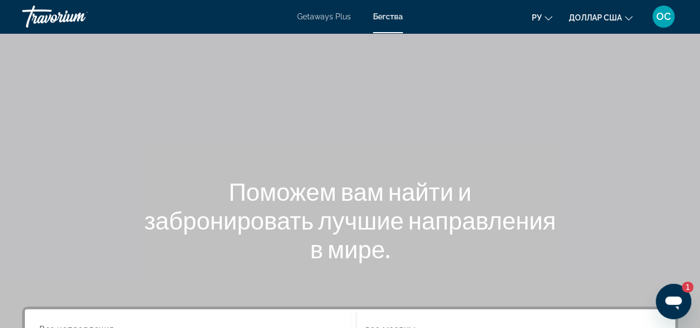
scroll to position [221, 0]
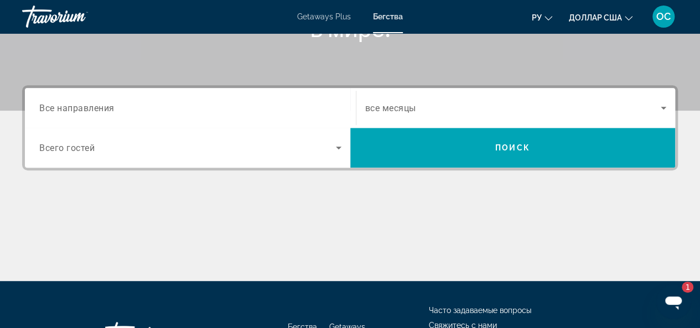
click at [392, 22] on div "Getaways Plus Бегства ру English Español Français Italiano Português русский до…" at bounding box center [350, 16] width 700 height 29
click at [192, 111] on input "Destination Все направления" at bounding box center [190, 108] width 302 height 13
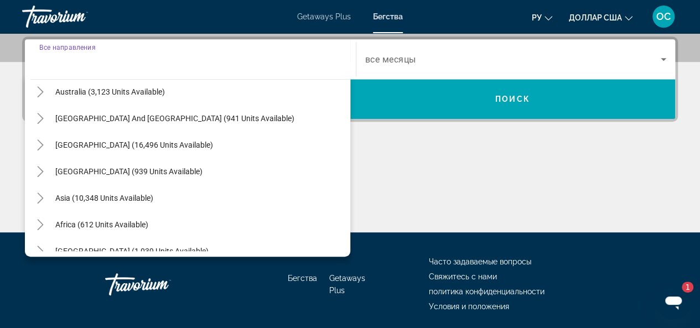
scroll to position [179, 0]
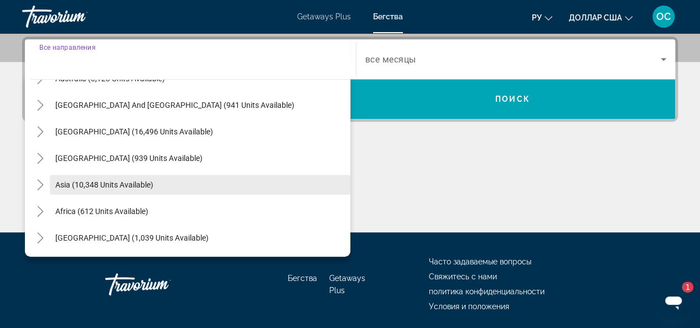
click at [124, 190] on span "Search widget" at bounding box center [200, 185] width 301 height 27
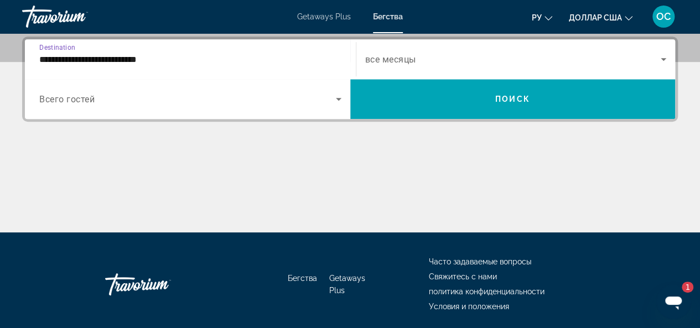
click at [166, 59] on input "**********" at bounding box center [190, 59] width 302 height 13
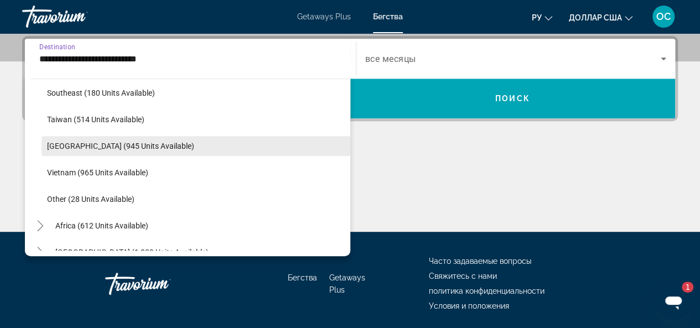
scroll to position [578, 0]
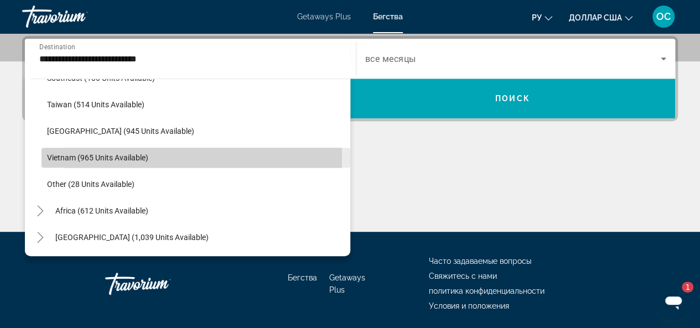
click at [132, 158] on span "Vietnam (965 units available)" at bounding box center [97, 157] width 101 height 9
type input "**********"
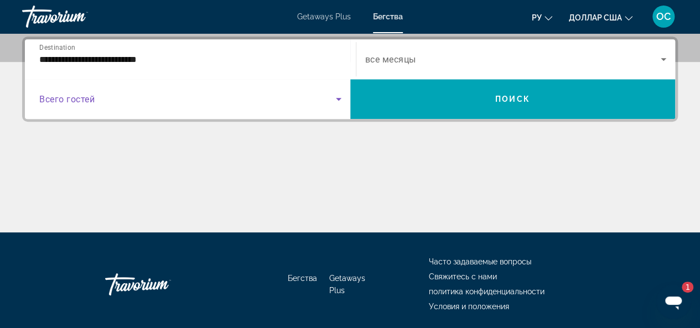
click at [338, 100] on icon "Search widget" at bounding box center [339, 99] width 6 height 3
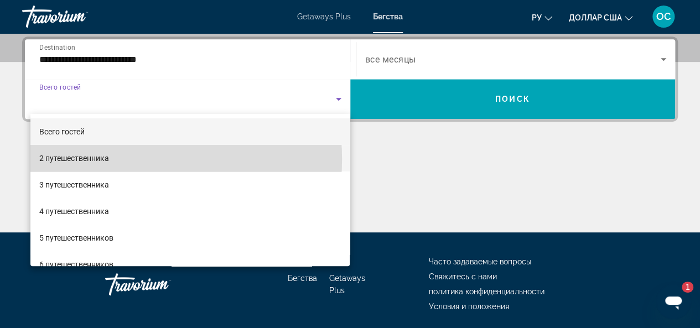
click at [127, 159] on mat-option "2 путешественника" at bounding box center [190, 158] width 320 height 27
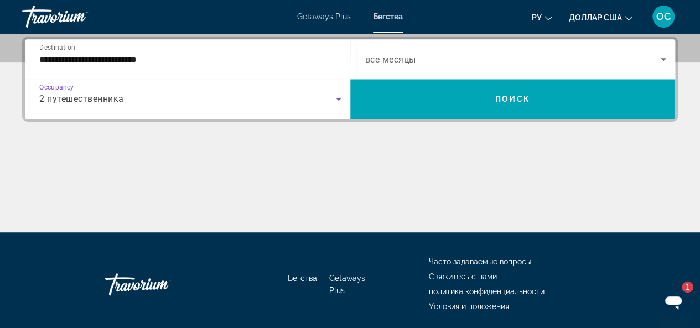
click at [663, 58] on icon "Search widget" at bounding box center [664, 59] width 6 height 3
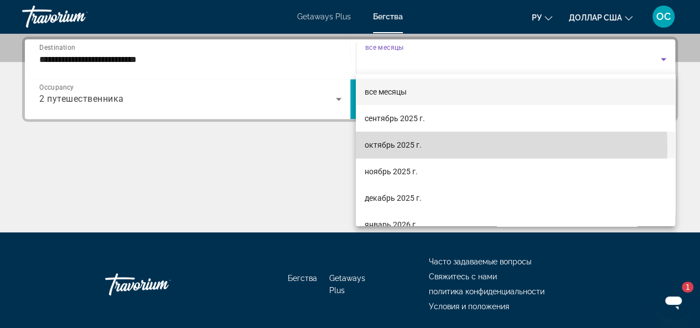
click at [409, 148] on font "октябрь 2025 г." at bounding box center [393, 145] width 57 height 9
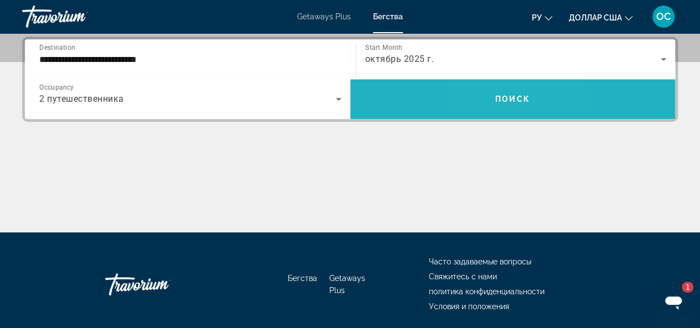
click at [492, 105] on span "Search widget" at bounding box center [513, 99] width 326 height 27
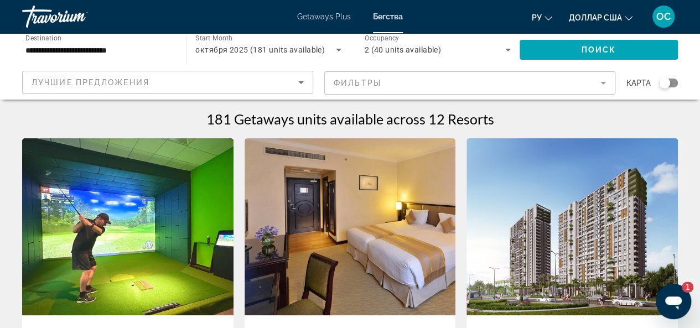
scroll to position [55, 0]
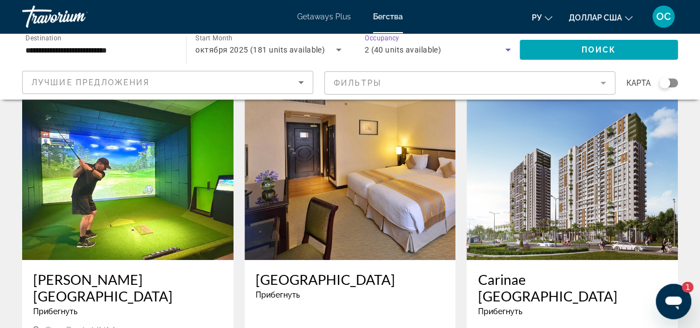
click at [506, 48] on icon "Search widget" at bounding box center [508, 49] width 13 height 13
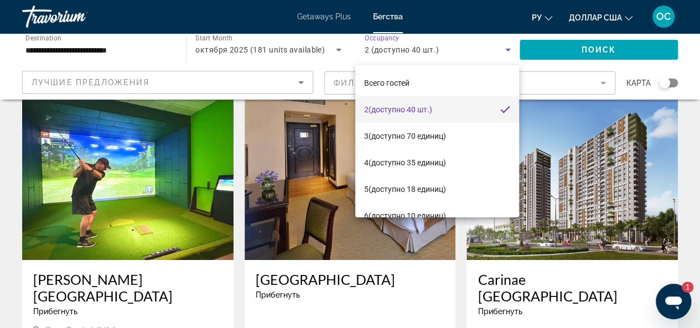
click at [328, 65] on div at bounding box center [350, 164] width 700 height 328
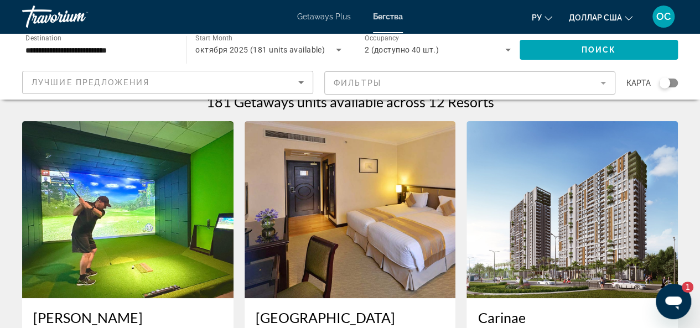
scroll to position [0, 0]
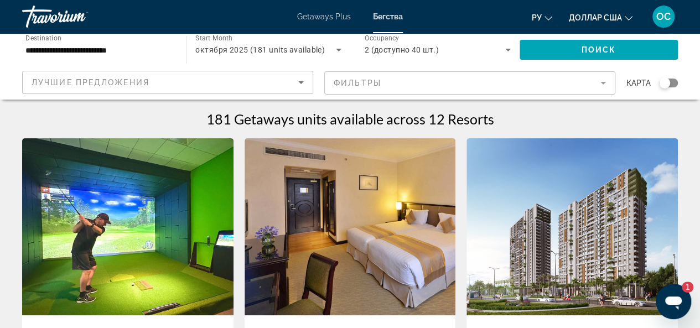
click at [683, 290] on div "1" at bounding box center [682, 287] width 22 height 11
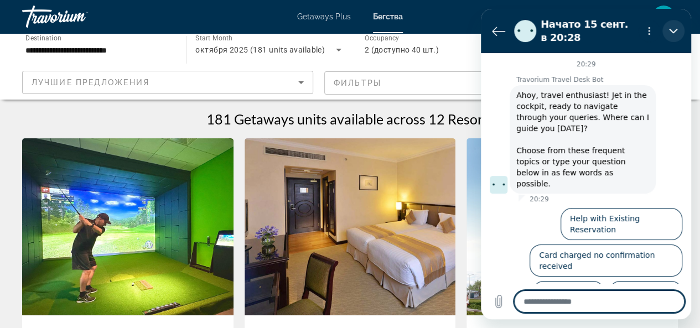
click at [674, 28] on icon "Закрыть" at bounding box center [673, 31] width 9 height 9
type textarea "*"
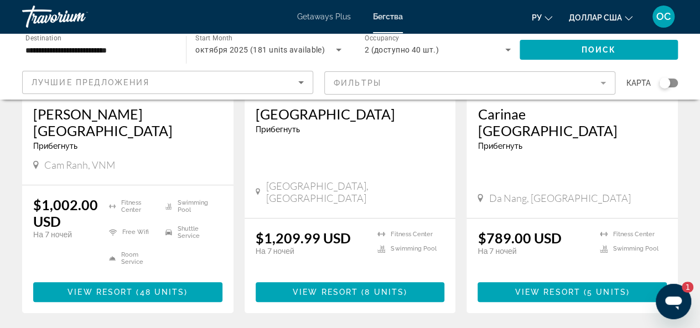
scroll to position [221, 0]
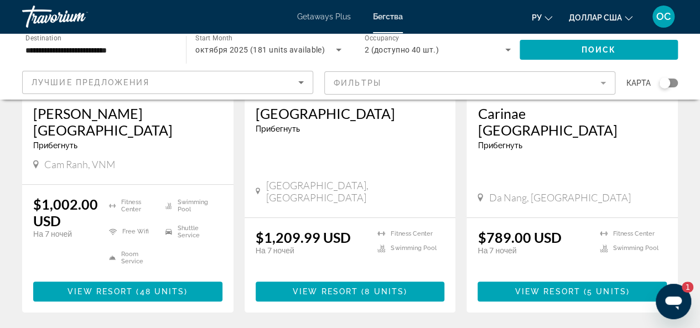
click at [516, 141] on span "Прибегнуть" at bounding box center [500, 145] width 44 height 9
click at [559, 229] on p "$789.00 USD" at bounding box center [520, 237] width 84 height 17
click at [580, 119] on h3 "Carinae [GEOGRAPHIC_DATA]" at bounding box center [572, 121] width 189 height 33
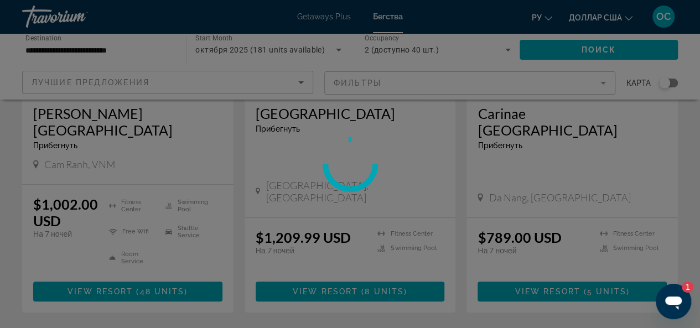
click at [580, 119] on div at bounding box center [350, 164] width 700 height 328
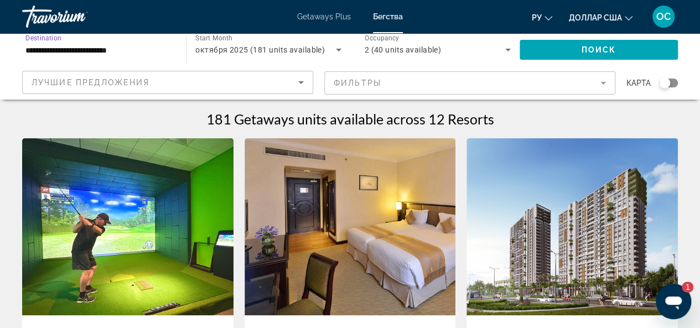
click at [141, 46] on input "**********" at bounding box center [98, 50] width 146 height 13
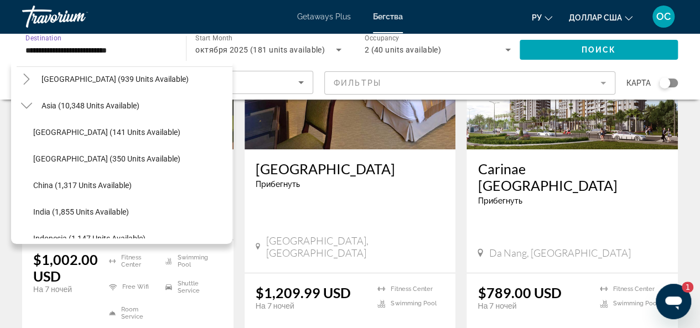
scroll to position [190, 0]
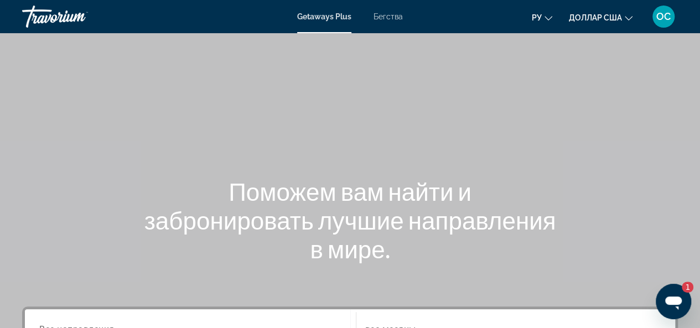
drag, startPoint x: 702, startPoint y: 0, endPoint x: 383, endPoint y: 104, distance: 335.4
click at [383, 104] on div "Основное содержание" at bounding box center [350, 166] width 700 height 332
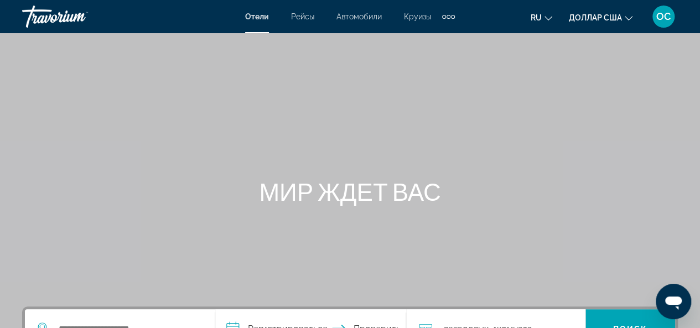
click at [627, 19] on icon "Изменить валюту" at bounding box center [629, 18] width 8 height 4
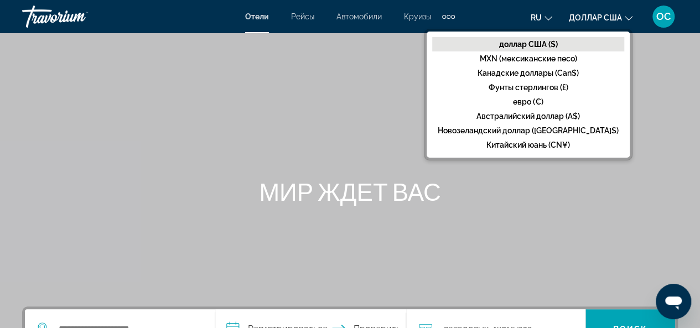
click at [608, 178] on div "МИР ЖДЕТ ВАС" at bounding box center [350, 191] width 700 height 29
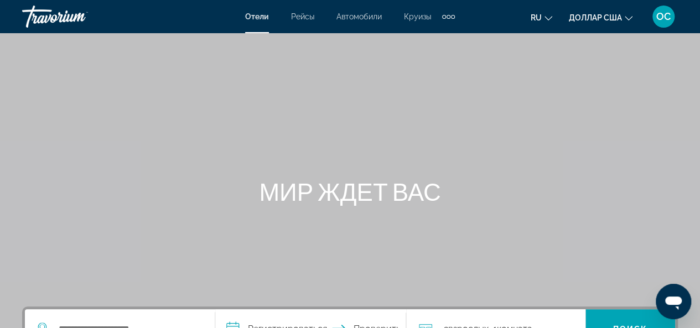
click at [546, 18] on icon "Изменить язык" at bounding box center [549, 18] width 8 height 8
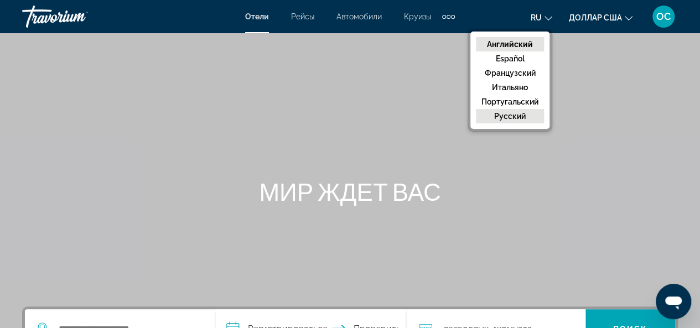
click at [526, 111] on button "русский" at bounding box center [510, 116] width 68 height 14
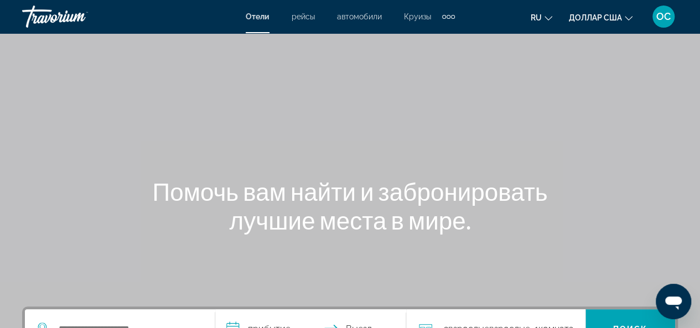
scroll to position [221, 0]
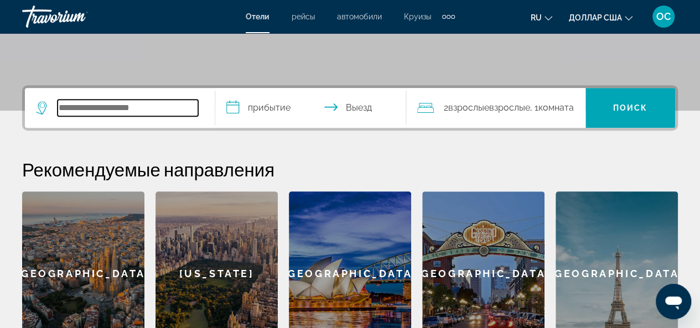
click at [189, 108] on input "Виджет поиска" at bounding box center [128, 108] width 141 height 17
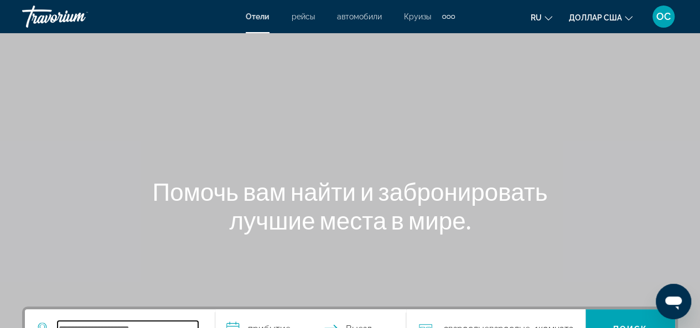
scroll to position [166, 0]
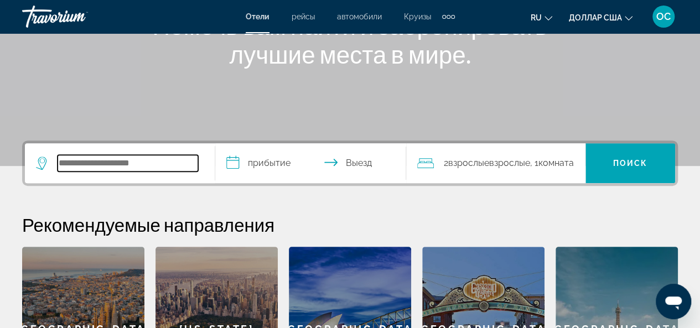
click at [161, 164] on input "Виджет поиска" at bounding box center [128, 163] width 141 height 17
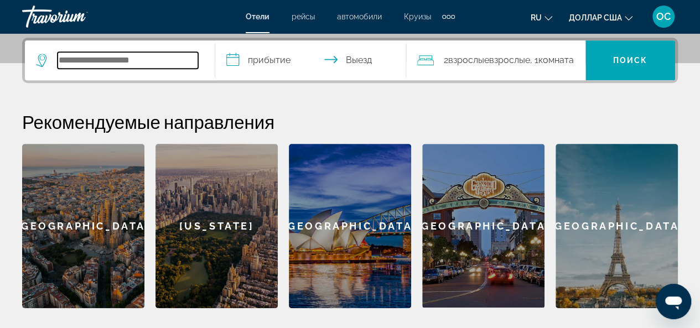
scroll to position [270, 0]
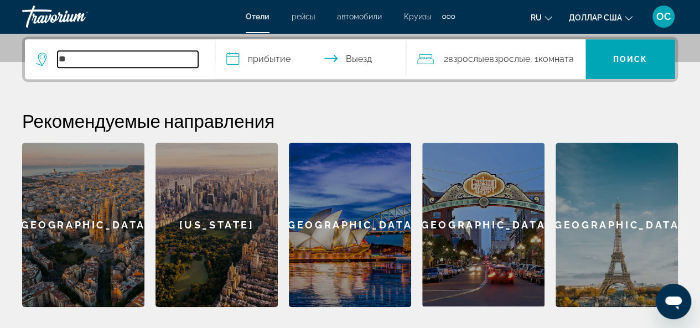
type input "*"
type input "****"
